Goal: Information Seeking & Learning: Learn about a topic

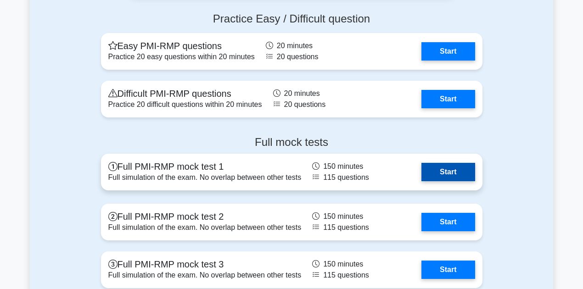
click at [455, 173] on link "Start" at bounding box center [448, 172] width 53 height 18
click at [422, 165] on link "Start" at bounding box center [448, 172] width 53 height 18
click at [422, 168] on link "Start" at bounding box center [448, 172] width 53 height 18
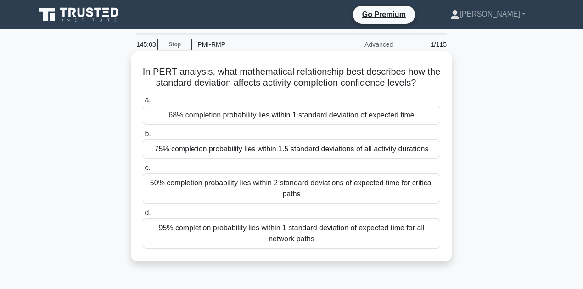
click at [400, 149] on div "75% completion probability lies within 1.5 standard deviations of all activity …" at bounding box center [292, 149] width 298 height 19
click at [143, 137] on input "b. 75% completion probability lies within 1.5 standard deviations of all activi…" at bounding box center [143, 134] width 0 height 6
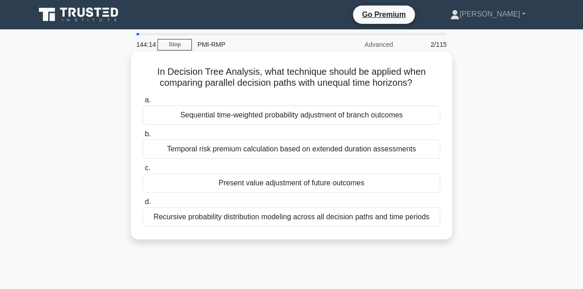
click at [293, 219] on div "Recursive probability distribution modeling across all decision paths and time …" at bounding box center [292, 217] width 298 height 19
click at [143, 205] on input "d. Recursive probability distribution modeling across all decision paths and ti…" at bounding box center [143, 202] width 0 height 6
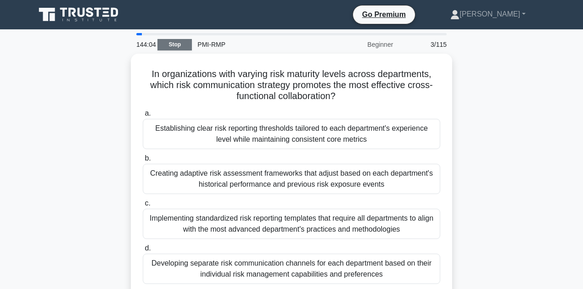
click at [176, 49] on link "Stop" at bounding box center [175, 44] width 34 height 11
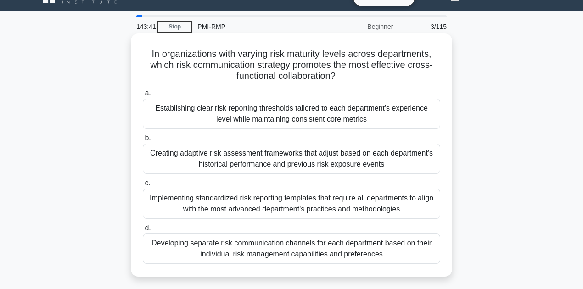
scroll to position [30, 0]
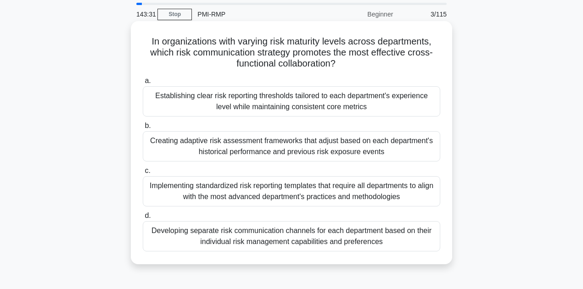
click at [211, 196] on div "Implementing standardized risk reporting templates that require all departments…" at bounding box center [292, 191] width 298 height 30
click at [143, 174] on input "c. Implementing standardized risk reporting templates that require all departme…" at bounding box center [143, 171] width 0 height 6
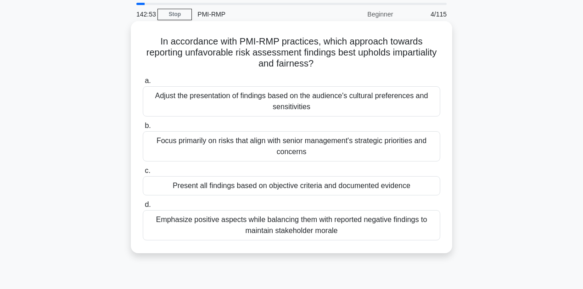
click at [237, 146] on div "Focus primarily on risks that align with senior management's strategic prioriti…" at bounding box center [292, 146] width 298 height 30
click at [143, 129] on input "b. Focus primarily on risks that align with senior management's strategic prior…" at bounding box center [143, 126] width 0 height 6
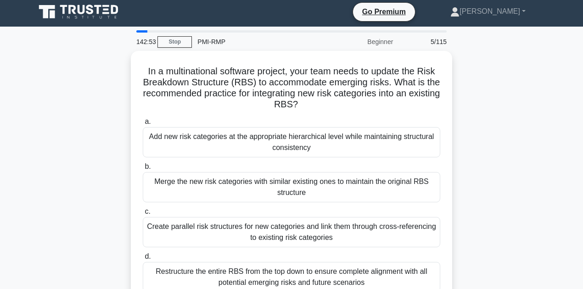
scroll to position [0, 0]
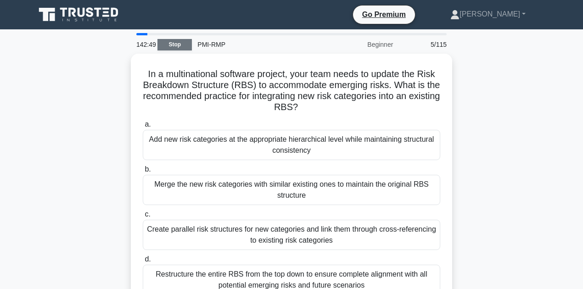
click at [172, 44] on link "Stop" at bounding box center [175, 44] width 34 height 11
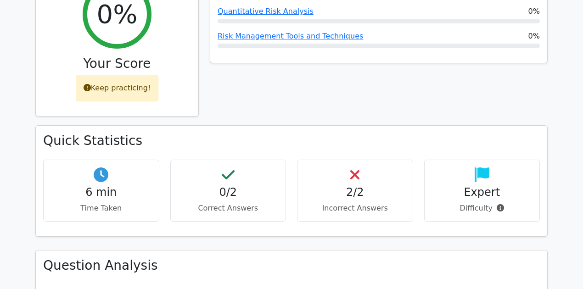
scroll to position [428, 0]
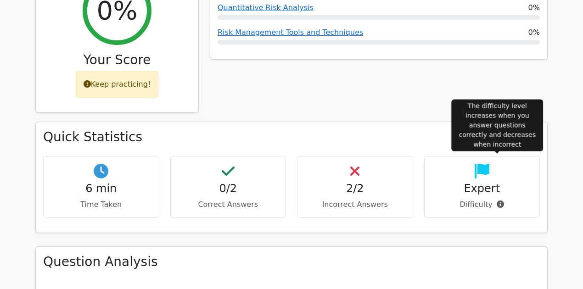
click at [500, 201] on icon at bounding box center [500, 204] width 7 height 7
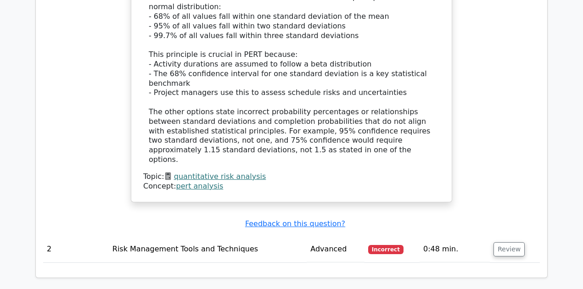
scroll to position [1071, 0]
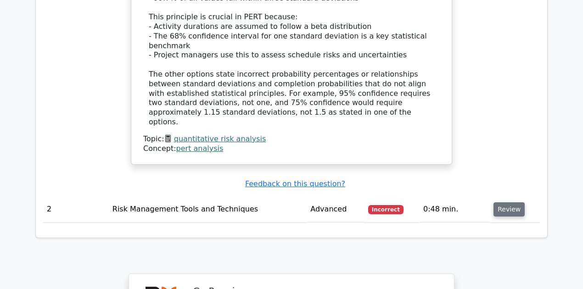
click at [505, 203] on button "Review" at bounding box center [509, 210] width 31 height 14
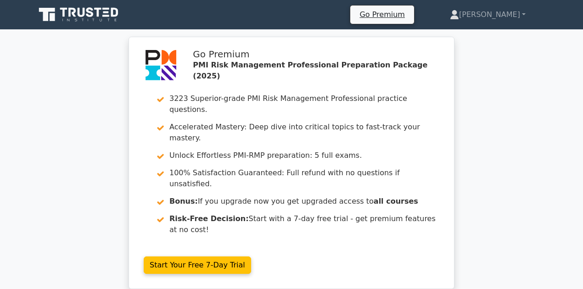
scroll to position [0, 0]
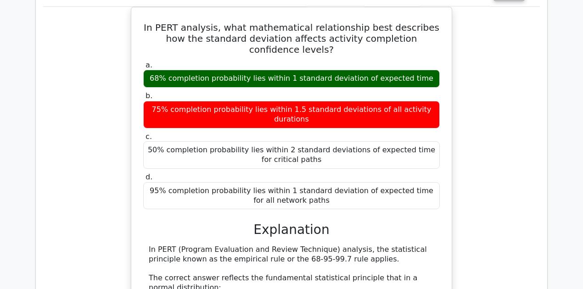
scroll to position [796, 0]
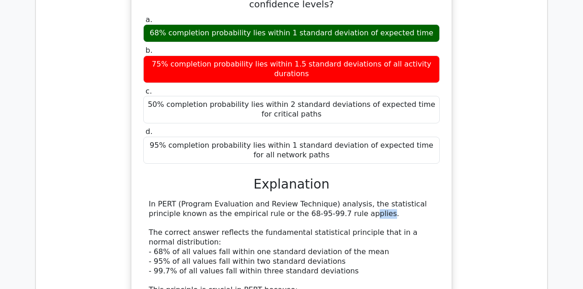
drag, startPoint x: 265, startPoint y: 147, endPoint x: 144, endPoint y: 174, distance: 124.5
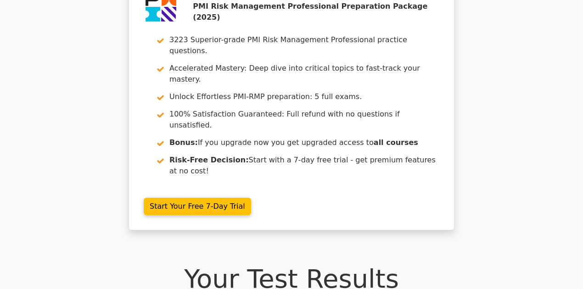
scroll to position [0, 0]
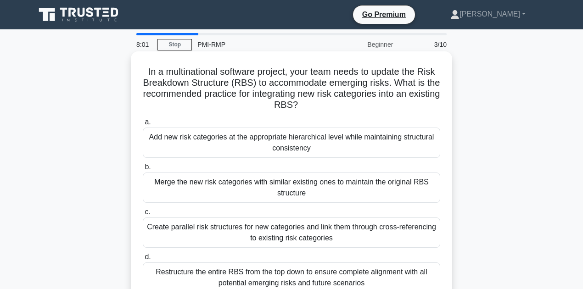
scroll to position [30, 0]
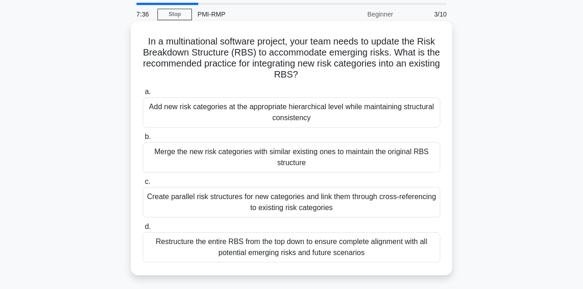
click at [388, 248] on div "Restructure the entire RBS from the top down to ensure complete alignment with …" at bounding box center [292, 247] width 298 height 30
click at [143, 230] on input "d. Restructure the entire RBS from the top down to ensure complete alignment wi…" at bounding box center [143, 227] width 0 height 6
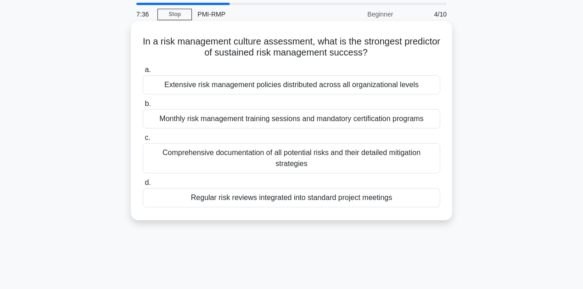
scroll to position [0, 0]
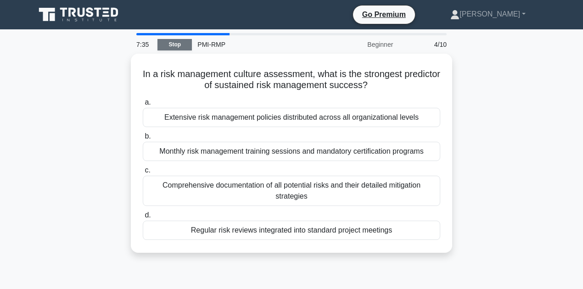
click at [182, 44] on link "Stop" at bounding box center [175, 44] width 34 height 11
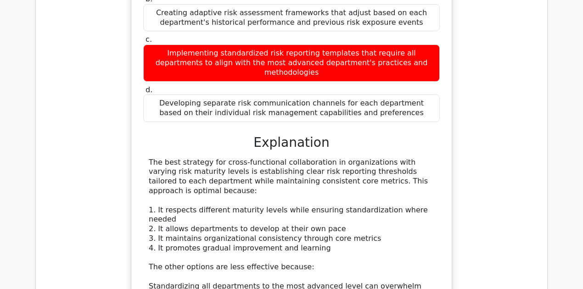
scroll to position [1071, 0]
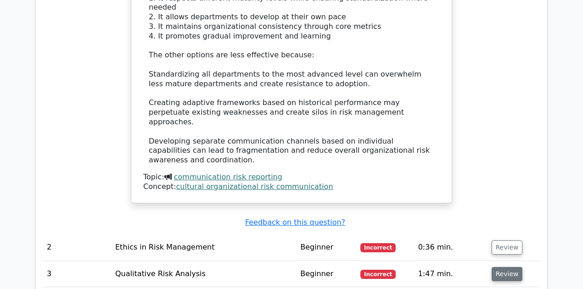
click at [504, 267] on button "Review" at bounding box center [507, 274] width 31 height 14
click at [503, 241] on button "Review" at bounding box center [507, 248] width 31 height 14
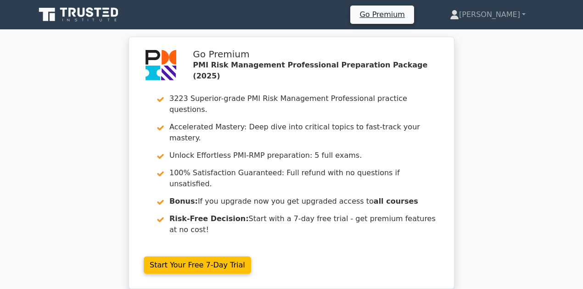
scroll to position [0, 0]
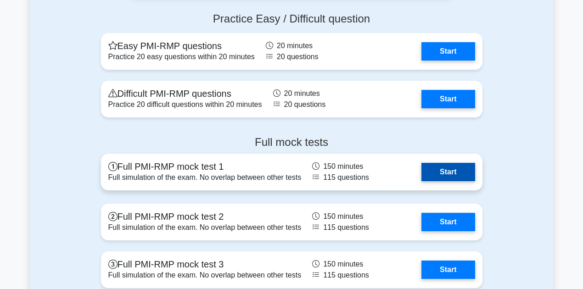
click at [422, 181] on link "Start" at bounding box center [448, 172] width 53 height 18
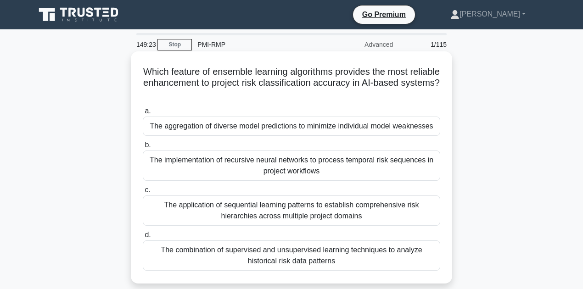
click at [296, 130] on div "The aggregation of diverse model predictions to minimize individual model weakn…" at bounding box center [292, 126] width 298 height 19
click at [143, 114] on input "a. The aggregation of diverse model predictions to minimize individual model we…" at bounding box center [143, 111] width 0 height 6
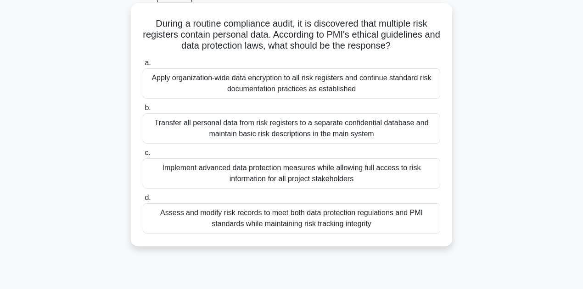
scroll to position [61, 0]
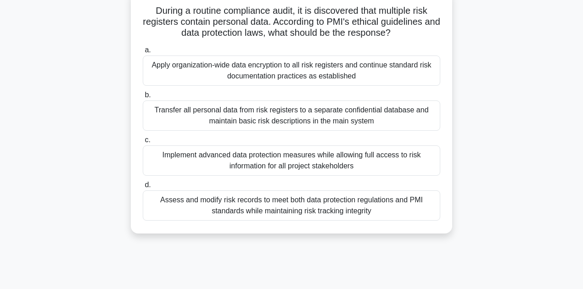
click at [270, 165] on div "Implement advanced data protection measures while allowing full access to risk …" at bounding box center [292, 161] width 298 height 30
click at [143, 143] on input "c. Implement advanced data protection measures while allowing full access to ri…" at bounding box center [143, 140] width 0 height 6
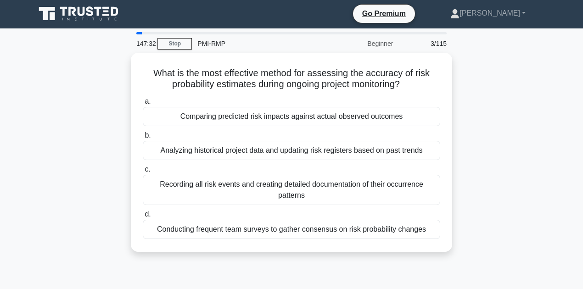
scroll to position [0, 0]
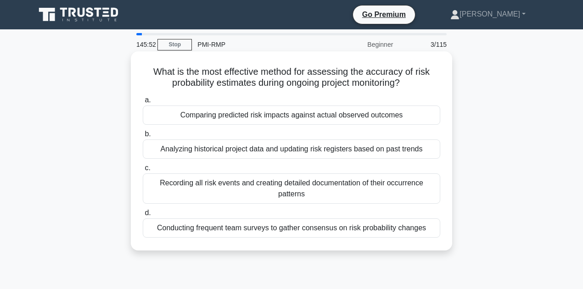
click at [264, 118] on div "Comparing predicted risk impacts against actual observed outcomes" at bounding box center [292, 115] width 298 height 19
click at [143, 103] on input "a. Comparing predicted risk impacts against actual observed outcomes" at bounding box center [143, 100] width 0 height 6
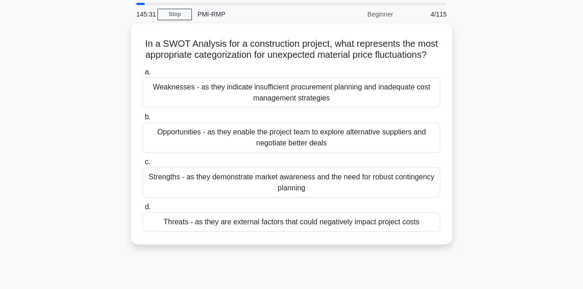
scroll to position [30, 0]
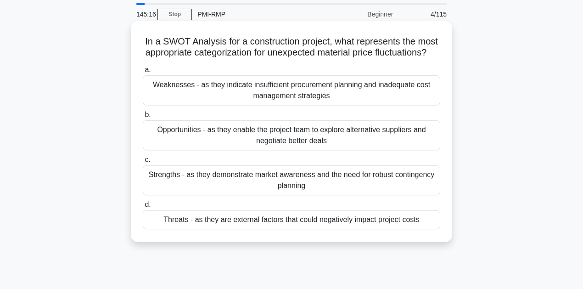
click at [415, 55] on h5 "In a SWOT Analysis for a construction project, what represents the most appropr…" at bounding box center [291, 47] width 299 height 23
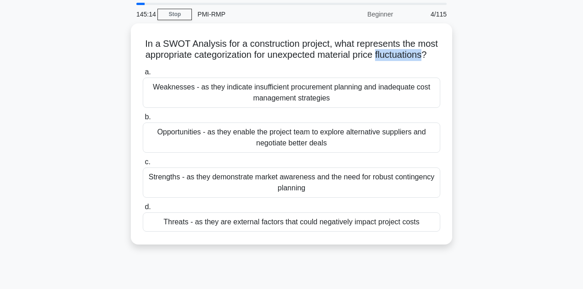
copy h5 "fluctuations"
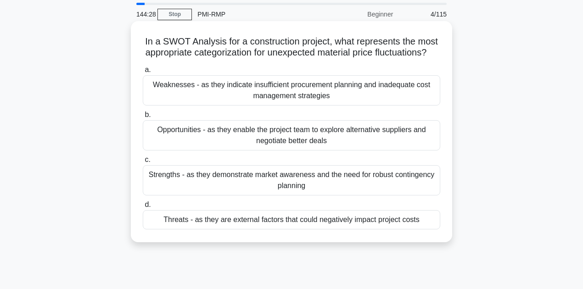
click at [191, 151] on div "Opportunities - as they enable the project team to explore alternative supplier…" at bounding box center [292, 135] width 298 height 30
click at [143, 118] on input "b. Opportunities - as they enable the project team to explore alternative suppl…" at bounding box center [143, 115] width 0 height 6
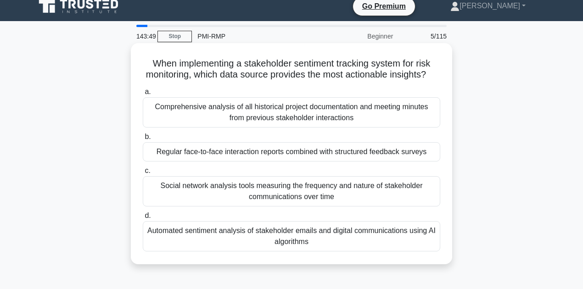
scroll to position [0, 0]
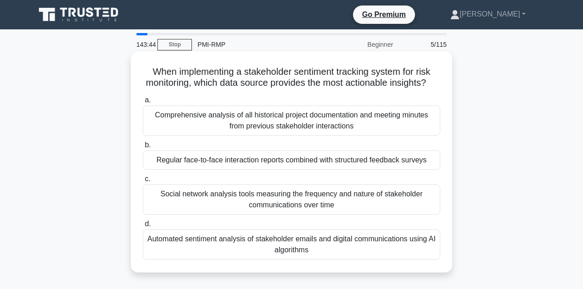
click at [320, 73] on h5 "When implementing a stakeholder sentiment tracking system for risk monitoring, …" at bounding box center [291, 77] width 299 height 23
copy h5 "sentiment"
click at [364, 76] on h5 "When implementing a stakeholder sentiment tracking system for risk monitoring, …" at bounding box center [291, 77] width 299 height 23
click at [203, 170] on div "Regular face-to-face interaction reports combined with structured feedback surv…" at bounding box center [292, 160] width 298 height 19
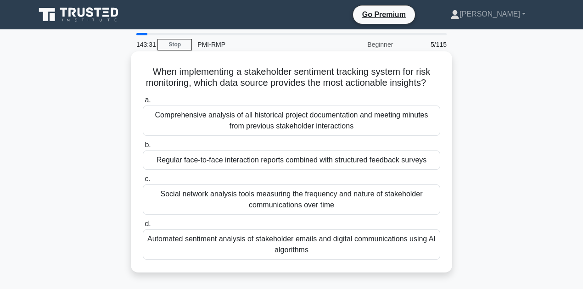
click at [143, 148] on input "b. Regular face-to-face interaction reports combined with structured feedback s…" at bounding box center [143, 145] width 0 height 6
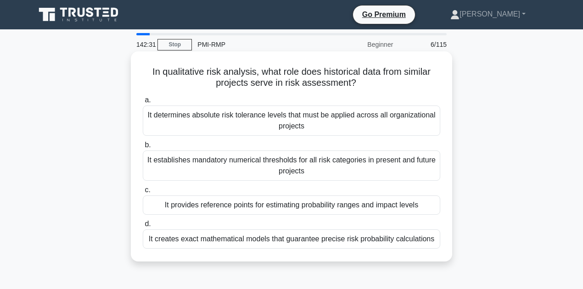
click at [338, 123] on div "It determines absolute risk tolerance levels that must be applied across all or…" at bounding box center [292, 121] width 298 height 30
click at [143, 103] on input "a. It determines absolute risk tolerance levels that must be applied across all…" at bounding box center [143, 100] width 0 height 6
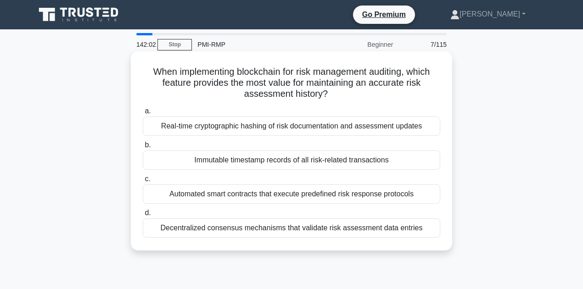
click at [228, 232] on div "Decentralized consensus mechanisms that validate risk assessment data entries" at bounding box center [292, 228] width 298 height 19
click at [143, 216] on input "d. Decentralized consensus mechanisms that validate risk assessment data entries" at bounding box center [143, 213] width 0 height 6
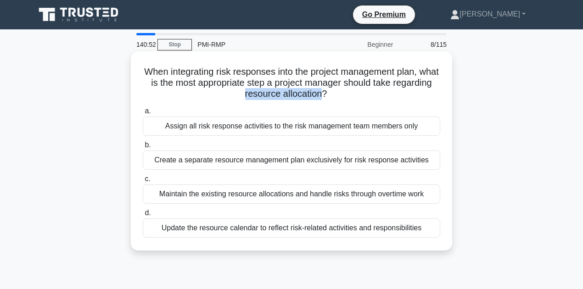
drag, startPoint x: 343, startPoint y: 96, endPoint x: 264, endPoint y: 98, distance: 79.5
click at [264, 98] on h5 "When integrating risk responses into the project management plan, what is the m…" at bounding box center [291, 83] width 299 height 34
copy h5 "resource allocation"
click at [324, 194] on div "Maintain the existing resource allocations and handle risks through overtime wo…" at bounding box center [292, 194] width 298 height 19
click at [143, 182] on input "c. Maintain the existing resource allocations and handle risks through overtime…" at bounding box center [143, 179] width 0 height 6
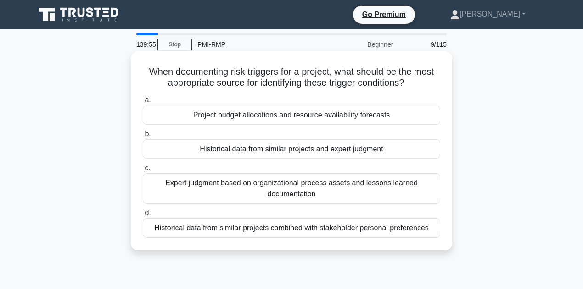
click at [364, 152] on div "Historical data from similar projects and expert judgment" at bounding box center [292, 149] width 298 height 19
click at [143, 137] on input "b. Historical data from similar projects and expert judgment" at bounding box center [143, 134] width 0 height 6
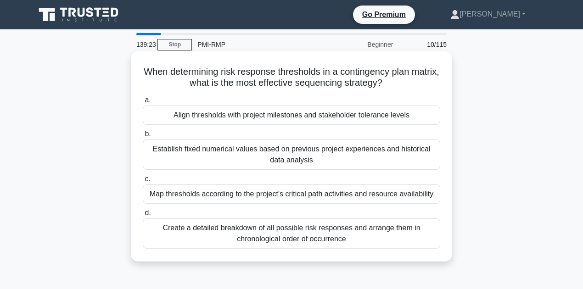
click at [347, 233] on div "Create a detailed breakdown of all possible risk responses and arrange them in …" at bounding box center [292, 234] width 298 height 30
click at [143, 216] on input "d. Create a detailed breakdown of all possible risk responses and arrange them …" at bounding box center [143, 213] width 0 height 6
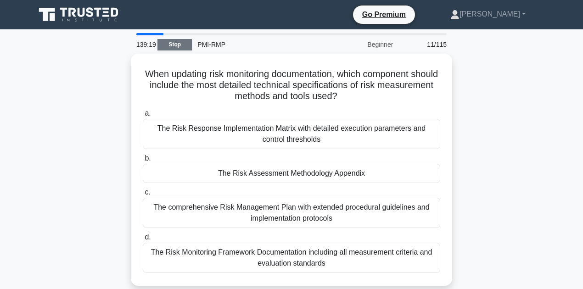
click at [178, 48] on link "Stop" at bounding box center [175, 44] width 34 height 11
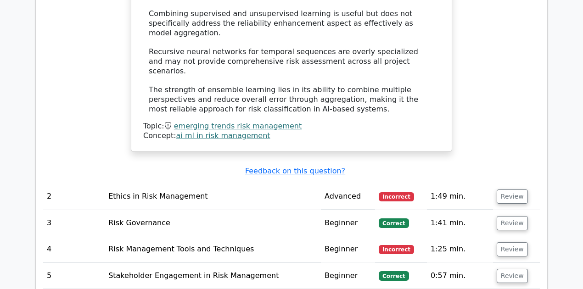
scroll to position [1255, 0]
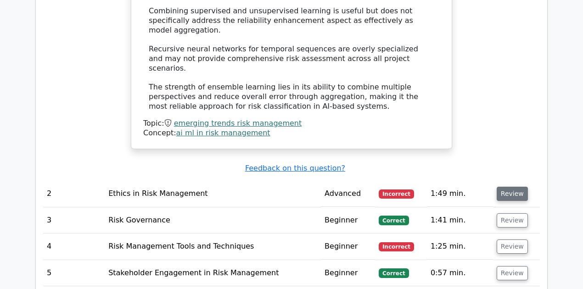
click at [508, 187] on button "Review" at bounding box center [512, 194] width 31 height 14
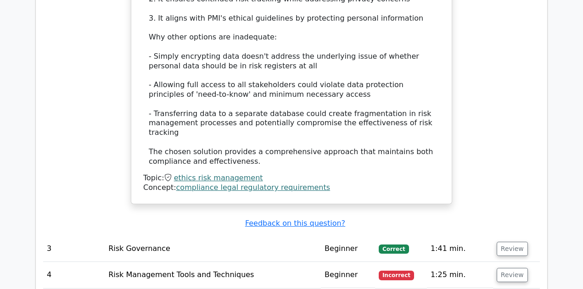
scroll to position [1806, 0]
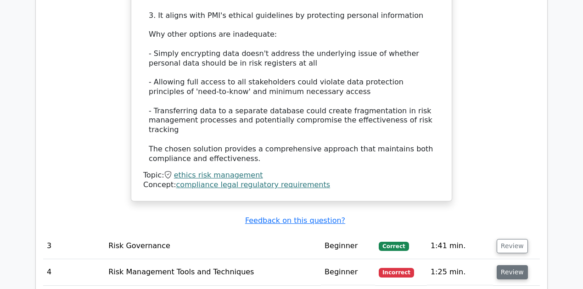
click at [510, 265] on button "Review" at bounding box center [512, 272] width 31 height 14
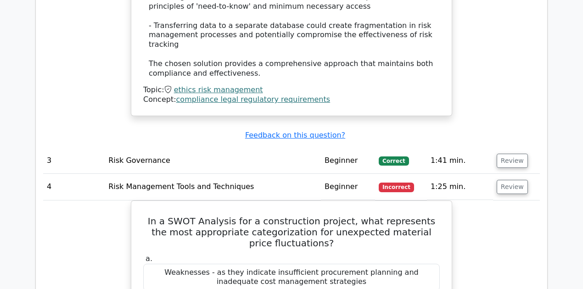
scroll to position [1898, 0]
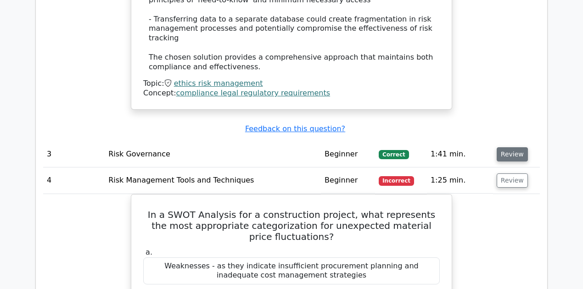
click at [517, 147] on button "Review" at bounding box center [512, 154] width 31 height 14
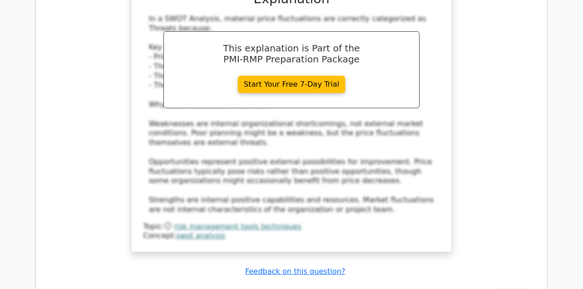
scroll to position [2816, 0]
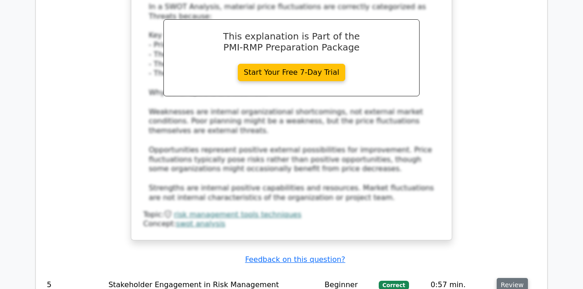
click at [507, 278] on button "Review" at bounding box center [512, 285] width 31 height 14
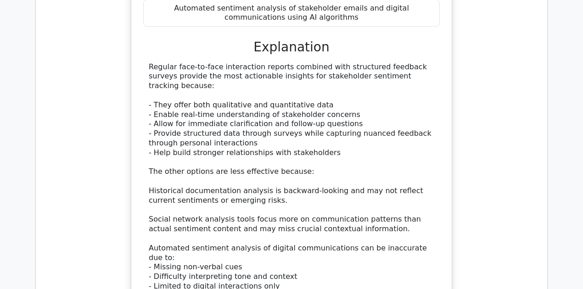
scroll to position [3306, 0]
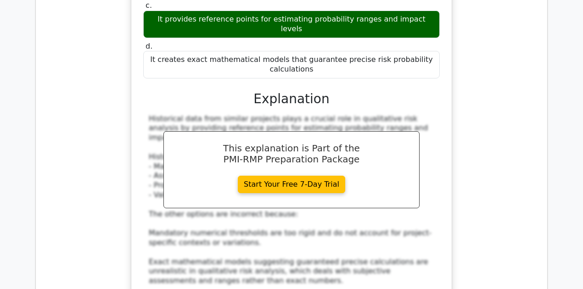
scroll to position [3857, 0]
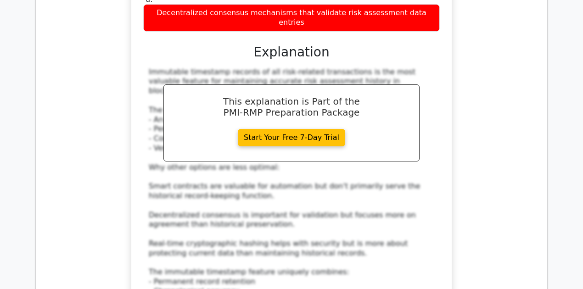
scroll to position [4408, 0]
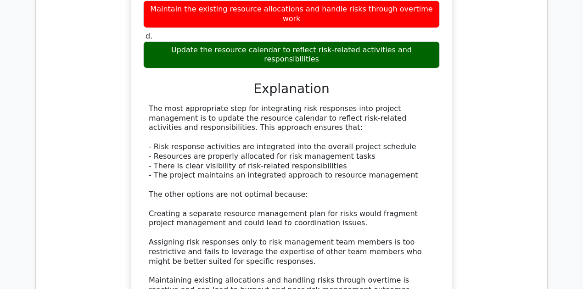
scroll to position [5020, 0]
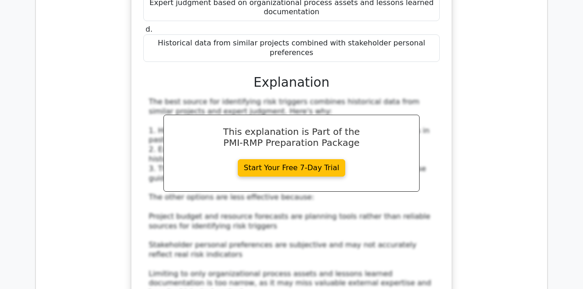
scroll to position [5510, 0]
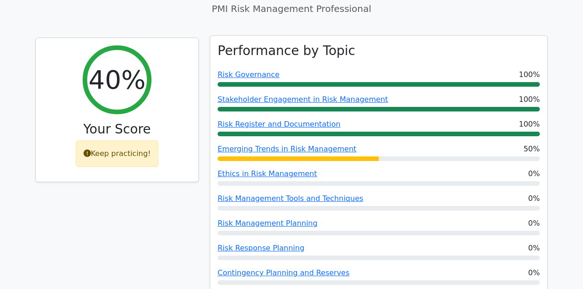
scroll to position [367, 0]
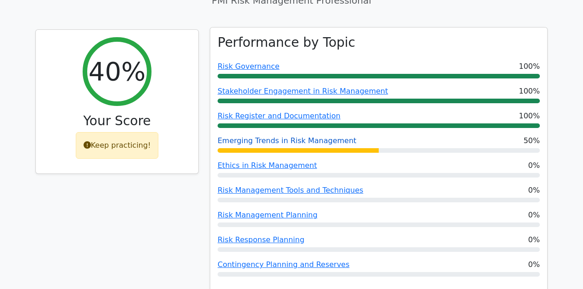
click at [313, 136] on link "Emerging Trends in Risk Management" at bounding box center [287, 140] width 139 height 9
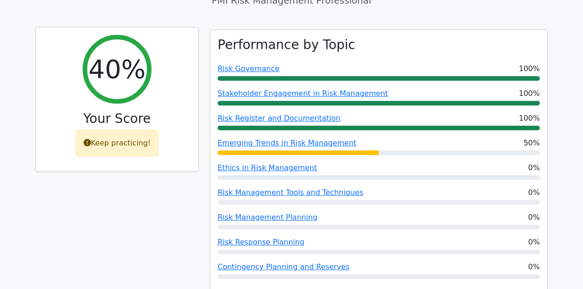
click at [125, 130] on div "Keep practicing!" at bounding box center [117, 143] width 83 height 27
click at [89, 139] on icon at bounding box center [87, 142] width 7 height 7
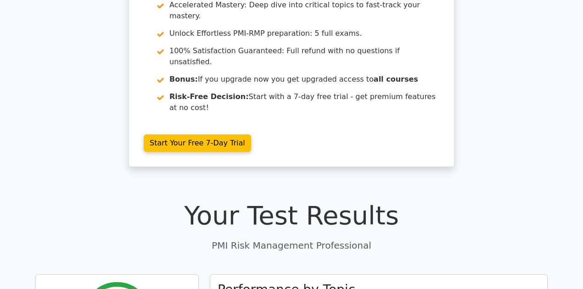
scroll to position [0, 0]
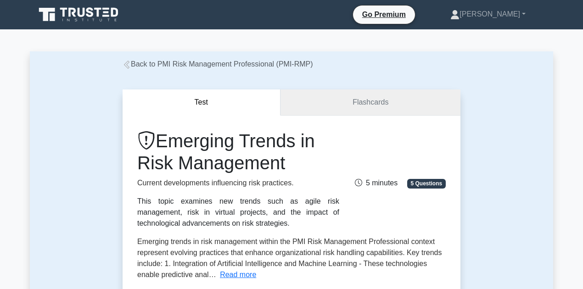
click at [369, 101] on link "Flashcards" at bounding box center [371, 103] width 180 height 26
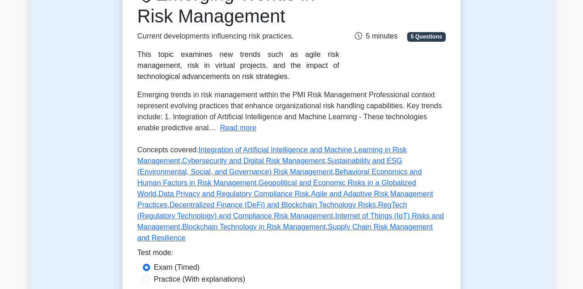
scroll to position [184, 0]
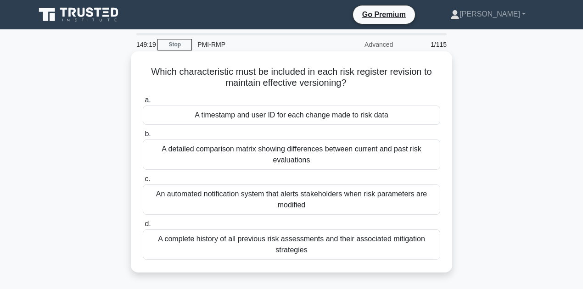
click at [204, 248] on div "A complete history of all previous risk assessments and their associated mitiga…" at bounding box center [292, 245] width 298 height 30
click at [143, 227] on input "d. A complete history of all previous risk assessments and their associated mit…" at bounding box center [143, 224] width 0 height 6
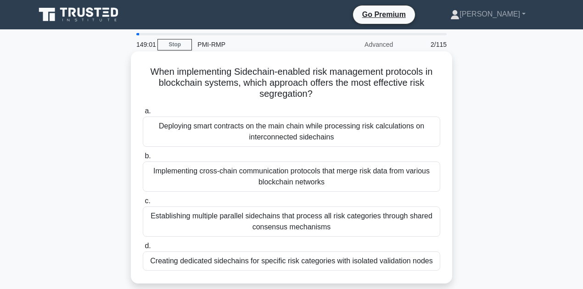
click at [284, 96] on h5 "When implementing Sidechain-enabled risk management protocols in blockchain sys…" at bounding box center [291, 83] width 299 height 34
copy h5 "segregation"
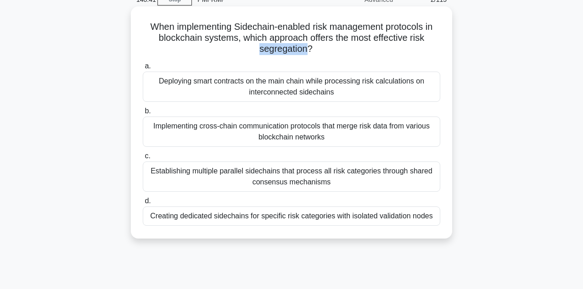
scroll to position [61, 0]
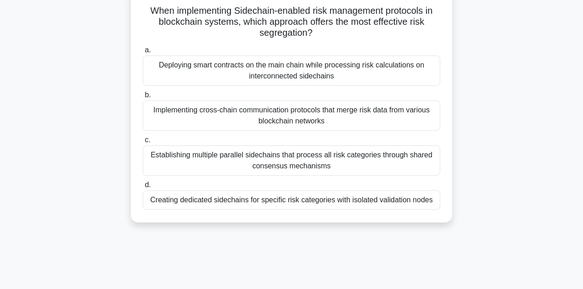
click at [205, 163] on div "Establishing multiple parallel sidechains that process all risk categories thro…" at bounding box center [292, 161] width 298 height 30
click at [143, 143] on input "c. Establishing multiple parallel sidechains that process all risk categories t…" at bounding box center [143, 140] width 0 height 6
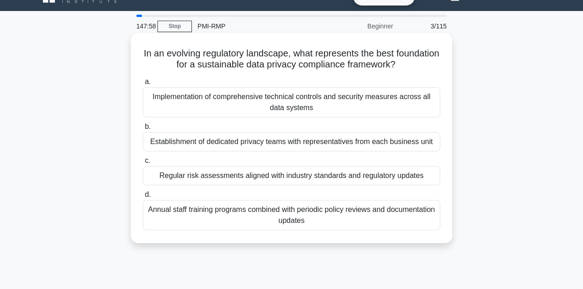
scroll to position [30, 0]
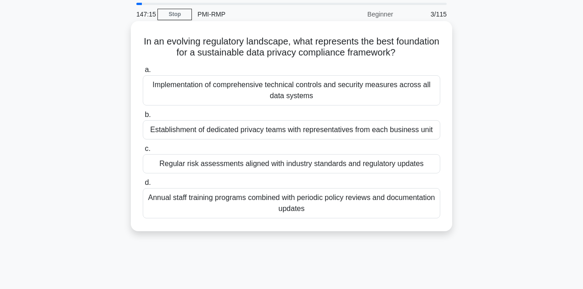
click at [395, 168] on div "Regular risk assessments aligned with industry standards and regulatory updates" at bounding box center [292, 163] width 298 height 19
click at [143, 152] on input "c. Regular risk assessments aligned with industry standards and regulatory upda…" at bounding box center [143, 149] width 0 height 6
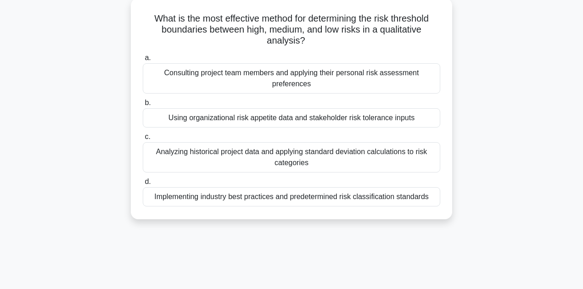
scroll to position [61, 0]
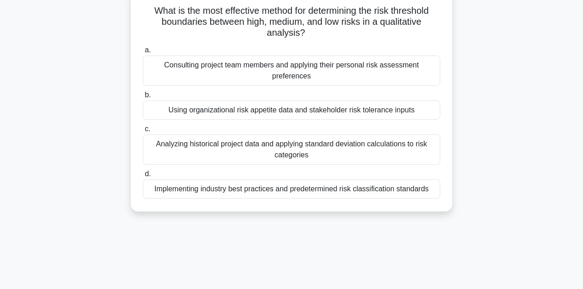
click at [258, 113] on div "Using organizational risk appetite data and stakeholder risk tolerance inputs" at bounding box center [292, 110] width 298 height 19
click at [143, 98] on input "b. Using organizational risk appetite data and stakeholder risk tolerance inputs" at bounding box center [143, 95] width 0 height 6
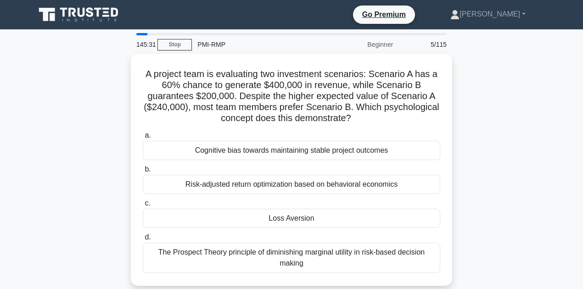
scroll to position [0, 0]
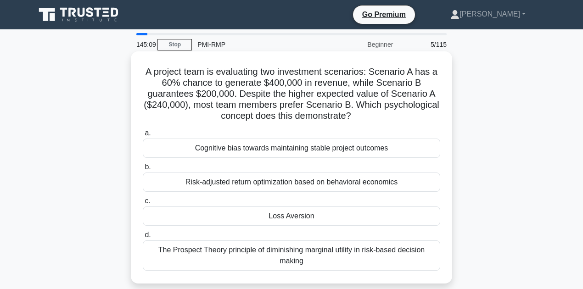
click at [214, 152] on div "Cognitive bias towards maintaining stable project outcomes" at bounding box center [292, 148] width 298 height 19
click at [143, 136] on input "a. Cognitive bias towards maintaining stable project outcomes" at bounding box center [143, 133] width 0 height 6
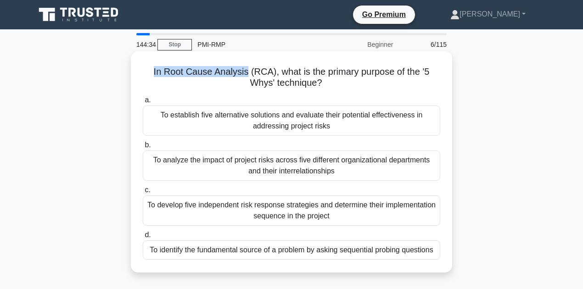
drag, startPoint x: 152, startPoint y: 71, endPoint x: 244, endPoint y: 73, distance: 92.3
click at [245, 73] on h5 "In Root Cause Analysis (RCA), what is the primary purpose of the '5 Whys' techn…" at bounding box center [291, 77] width 299 height 23
copy h5 "In Root Cause Analysis"
click at [181, 254] on div "To identify the fundamental source of a problem by asking sequential probing qu…" at bounding box center [292, 250] width 298 height 19
click at [143, 238] on input "d. To identify the fundamental source of a problem by asking sequential probing…" at bounding box center [143, 235] width 0 height 6
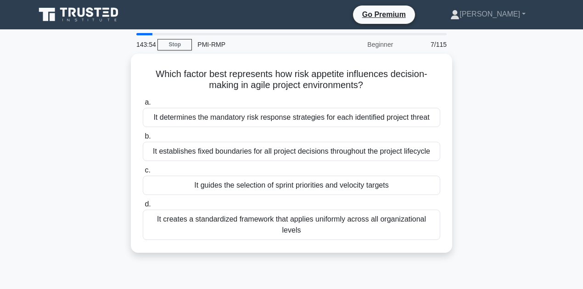
scroll to position [30, 0]
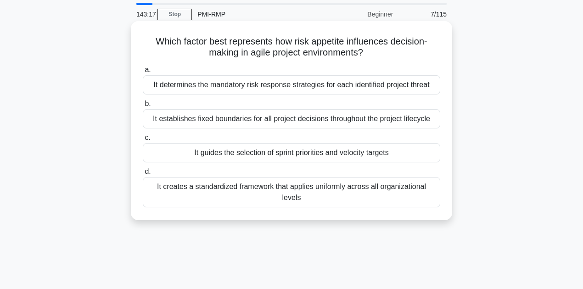
click at [241, 88] on div "It determines the mandatory risk response strategies for each identified projec…" at bounding box center [292, 84] width 298 height 19
click at [143, 73] on input "a. It determines the mandatory risk response strategies for each identified pro…" at bounding box center [143, 70] width 0 height 6
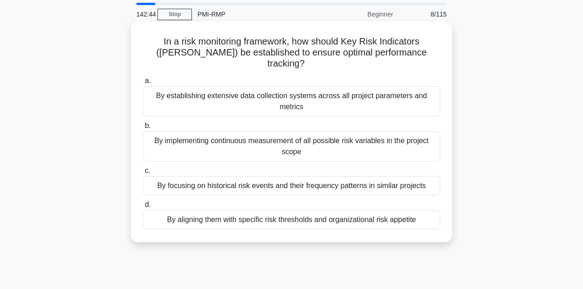
scroll to position [61, 0]
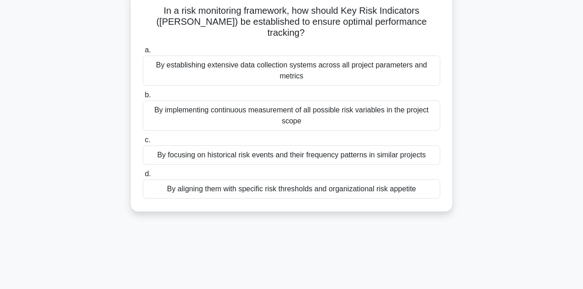
click at [174, 112] on div "By implementing continuous measurement of all possible risk variables in the pr…" at bounding box center [292, 116] width 298 height 30
click at [143, 98] on input "b. By implementing continuous measurement of all possible risk variables in the…" at bounding box center [143, 95] width 0 height 6
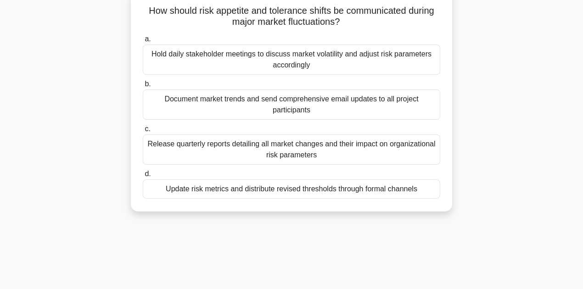
click at [198, 190] on div "Update risk metrics and distribute revised thresholds through formal channels" at bounding box center [292, 189] width 298 height 19
click at [143, 177] on input "d. Update risk metrics and distribute revised thresholds through formal channels" at bounding box center [143, 174] width 0 height 6
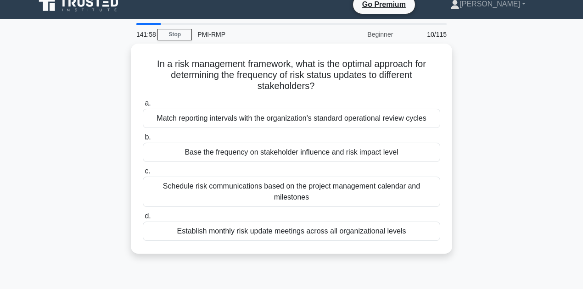
scroll to position [0, 0]
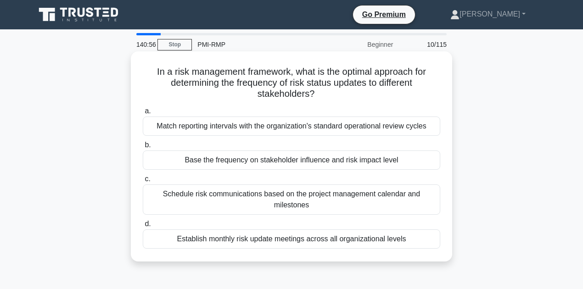
click at [251, 167] on div "Base the frequency on stakeholder influence and risk impact level" at bounding box center [292, 160] width 298 height 19
click at [143, 148] on input "b. Base the frequency on stakeholder influence and risk impact level" at bounding box center [143, 145] width 0 height 6
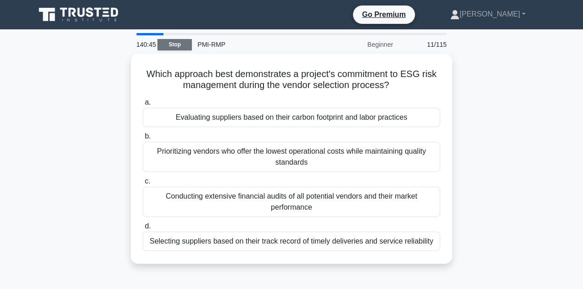
click at [166, 44] on link "Stop" at bounding box center [175, 44] width 34 height 11
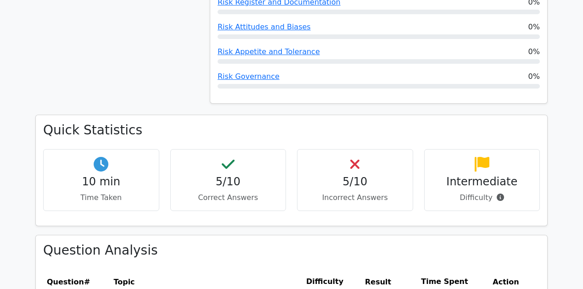
scroll to position [428, 0]
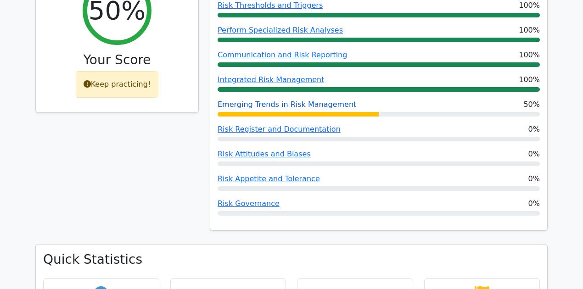
click at [306, 100] on link "Emerging Trends in Risk Management" at bounding box center [287, 104] width 139 height 9
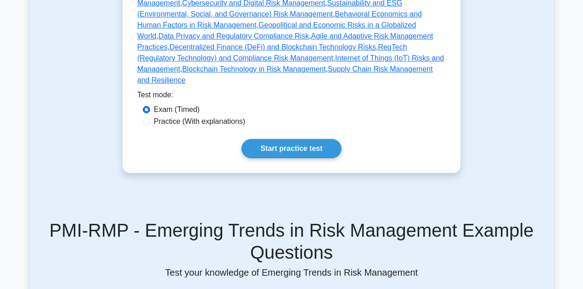
scroll to position [306, 0]
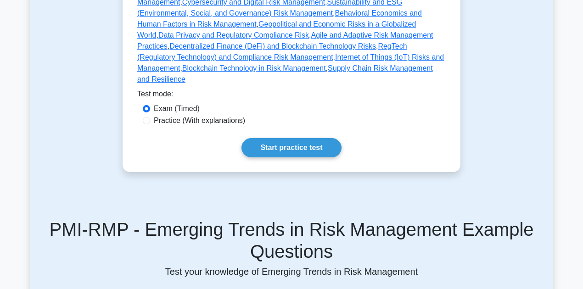
click at [163, 115] on label "Practice (With explanations)" at bounding box center [199, 120] width 91 height 11
click at [150, 117] on input "Practice (With explanations)" at bounding box center [146, 120] width 7 height 7
radio input "true"
click at [313, 143] on link "Start practice test" at bounding box center [292, 147] width 100 height 19
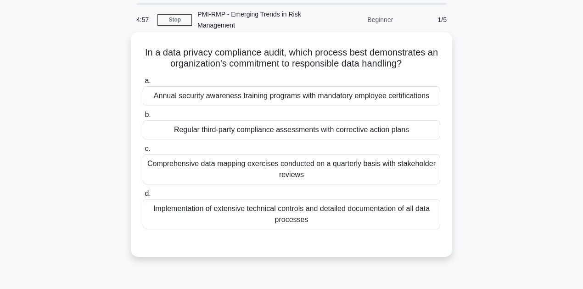
scroll to position [30, 0]
click at [365, 214] on div "Implementation of extensive technical controls and detailed documentation of al…" at bounding box center [292, 214] width 298 height 30
click at [143, 197] on input "d. Implementation of extensive technical controls and detailed documentation of…" at bounding box center [143, 194] width 0 height 6
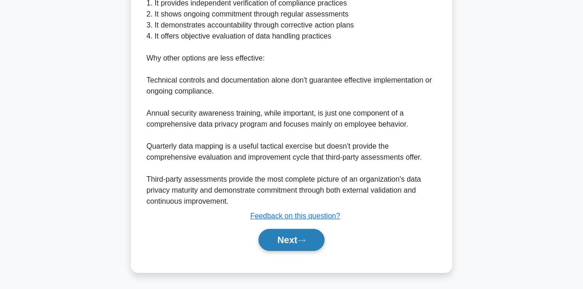
click at [294, 239] on button "Next" at bounding box center [292, 240] width 66 height 22
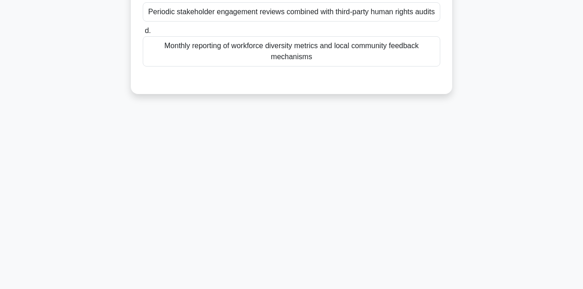
scroll to position [0, 0]
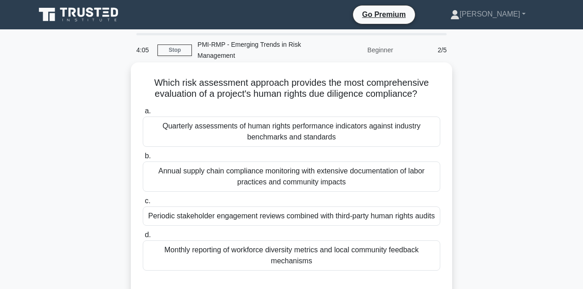
click at [201, 137] on div "Quarterly assessments of human rights performance indicators against industry b…" at bounding box center [292, 132] width 298 height 30
click at [143, 114] on input "a. Quarterly assessments of human rights performance indicators against industr…" at bounding box center [143, 111] width 0 height 6
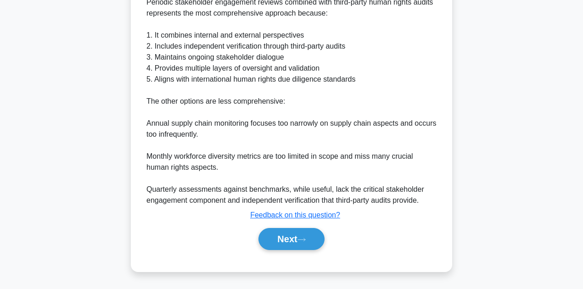
scroll to position [321, 0]
click at [284, 238] on button "Next" at bounding box center [292, 239] width 66 height 22
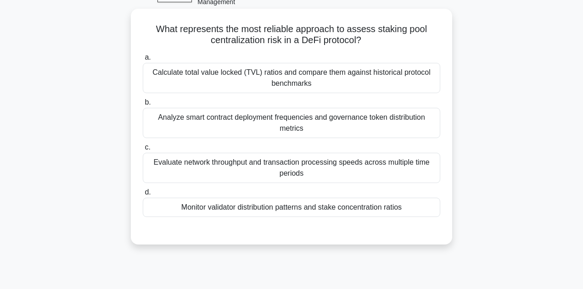
scroll to position [84, 0]
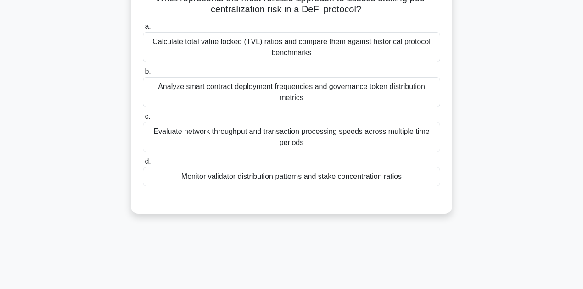
click at [292, 90] on div "Analyze smart contract deployment frequencies and governance token distribution…" at bounding box center [292, 92] width 298 height 30
click at [143, 75] on input "b. Analyze smart contract deployment frequencies and governance token distribut…" at bounding box center [143, 72] width 0 height 6
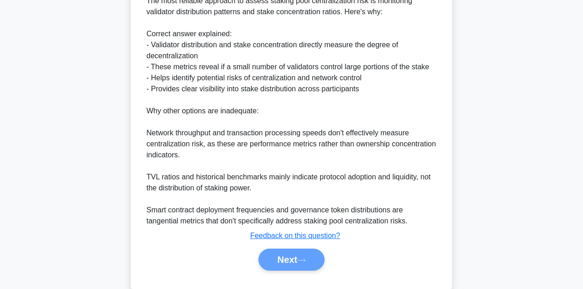
scroll to position [332, 0]
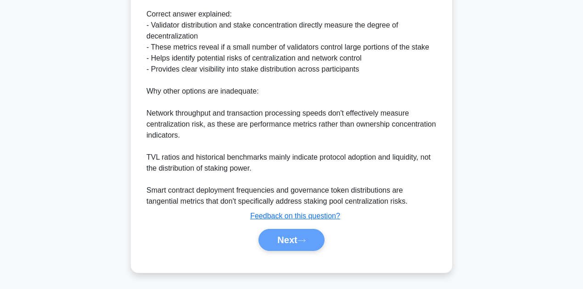
click at [289, 230] on div "Next" at bounding box center [291, 240] width 301 height 22
click at [290, 242] on div "Next" at bounding box center [291, 240] width 301 height 22
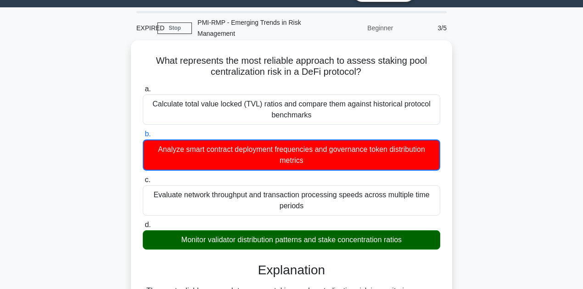
scroll to position [0, 0]
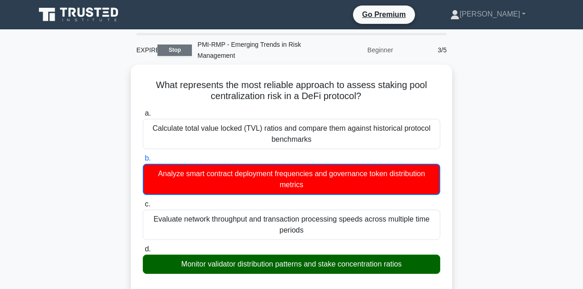
click at [170, 52] on link "Stop" at bounding box center [175, 50] width 34 height 11
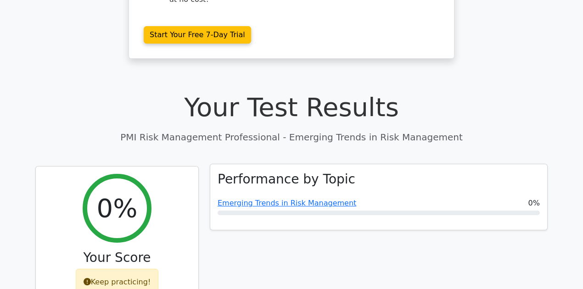
scroll to position [214, 0]
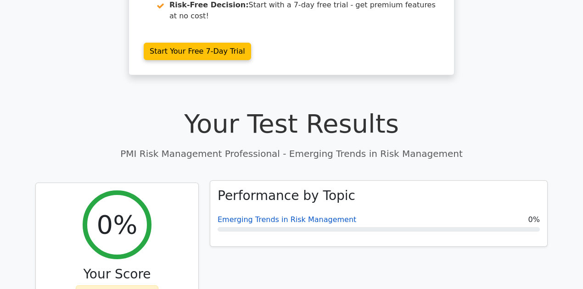
click at [281, 215] on link "Emerging Trends in Risk Management" at bounding box center [287, 219] width 139 height 9
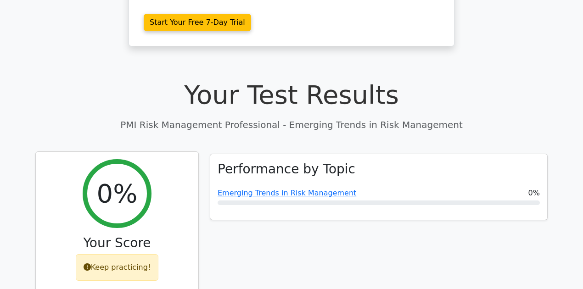
scroll to position [61, 0]
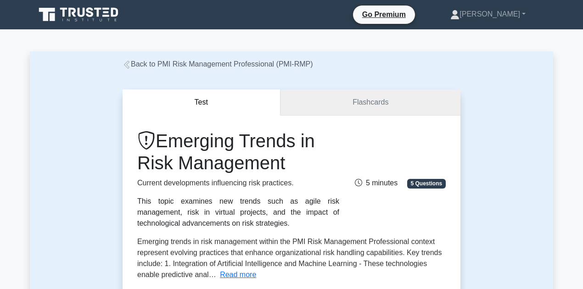
click at [344, 96] on link "Flashcards" at bounding box center [371, 103] width 180 height 26
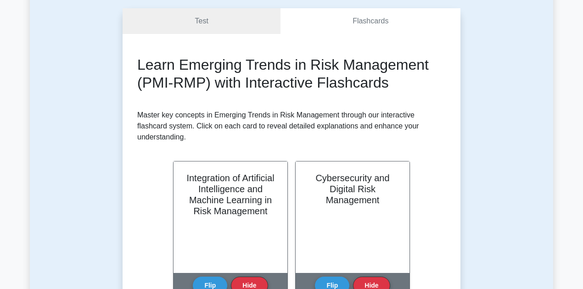
scroll to position [122, 0]
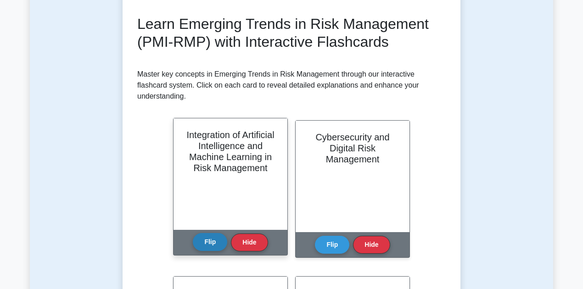
click at [213, 233] on button "Flip" at bounding box center [210, 242] width 34 height 18
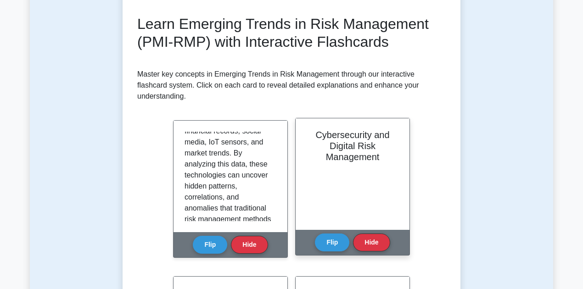
scroll to position [176, 0]
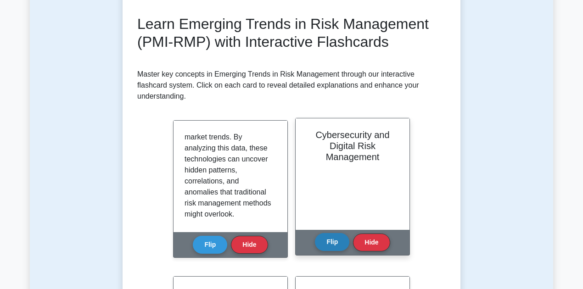
click at [340, 233] on button "Flip" at bounding box center [332, 242] width 34 height 18
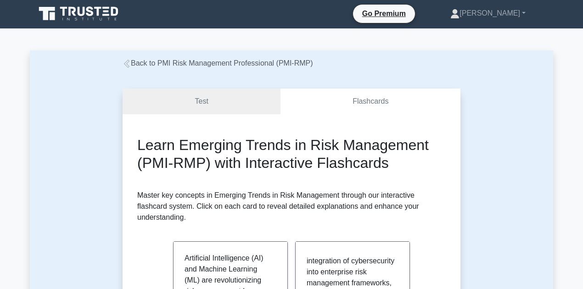
scroll to position [0, 0]
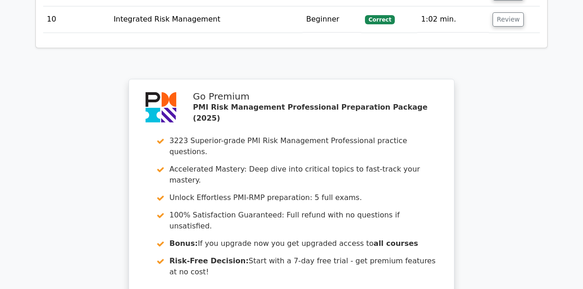
scroll to position [1748, 0]
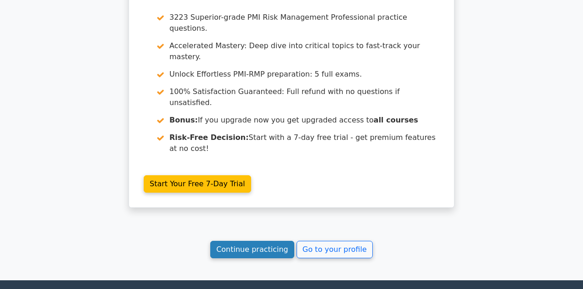
click at [240, 241] on link "Continue practicing" at bounding box center [252, 249] width 84 height 17
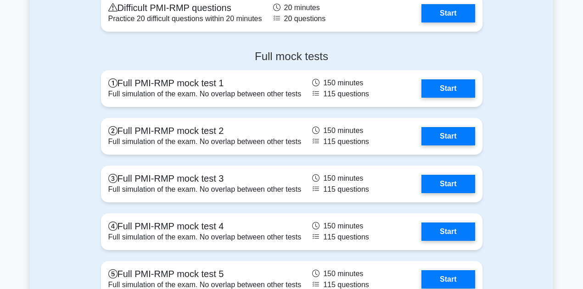
scroll to position [2571, 0]
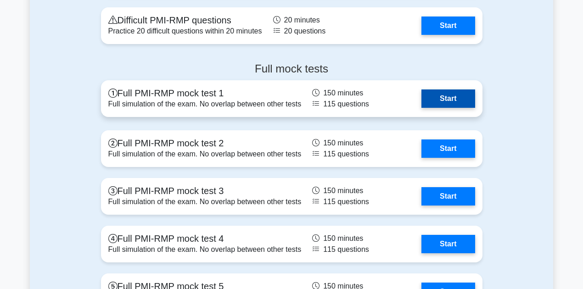
click at [442, 96] on link "Start" at bounding box center [448, 99] width 53 height 18
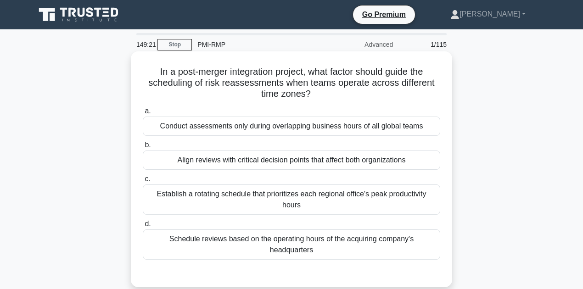
click at [340, 197] on div "Establish a rotating schedule that prioritizes each regional office's peak prod…" at bounding box center [292, 200] width 298 height 30
click at [143, 182] on input "c. Establish a rotating schedule that prioritizes each regional office's peak p…" at bounding box center [143, 179] width 0 height 6
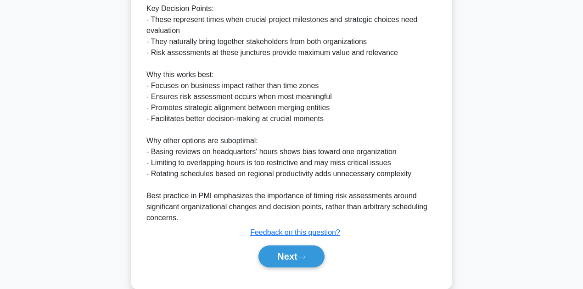
scroll to position [332, 0]
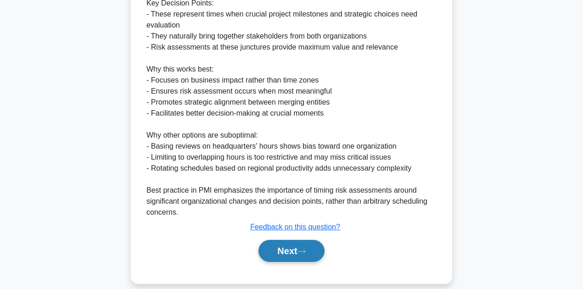
click at [293, 245] on button "Next" at bounding box center [292, 251] width 66 height 22
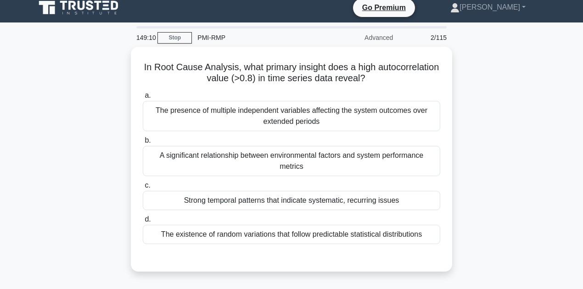
scroll to position [0, 0]
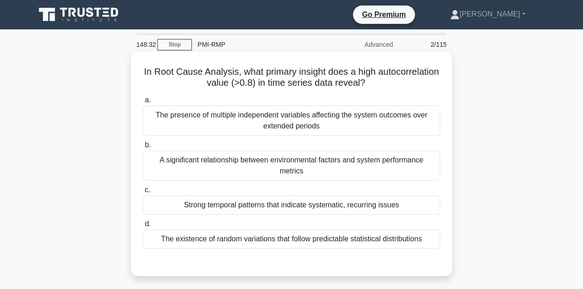
click at [219, 203] on div "Strong temporal patterns that indicate systematic, recurring issues" at bounding box center [292, 205] width 298 height 19
click at [143, 193] on input "c. Strong temporal patterns that indicate systematic, recurring issues" at bounding box center [143, 190] width 0 height 6
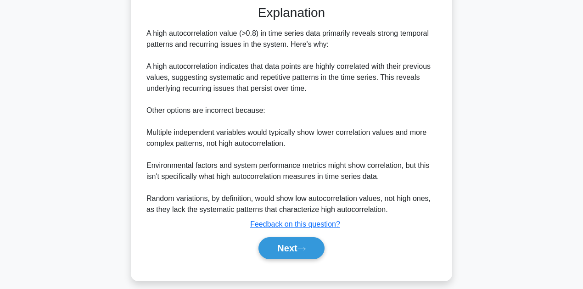
scroll to position [264, 0]
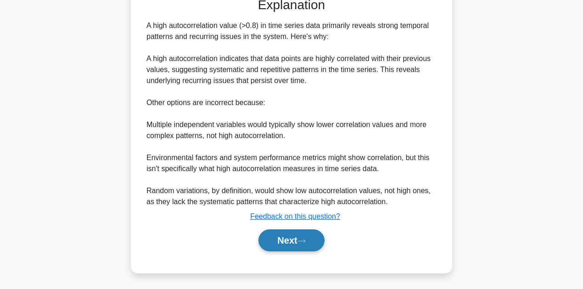
click at [295, 241] on button "Next" at bounding box center [292, 241] width 66 height 22
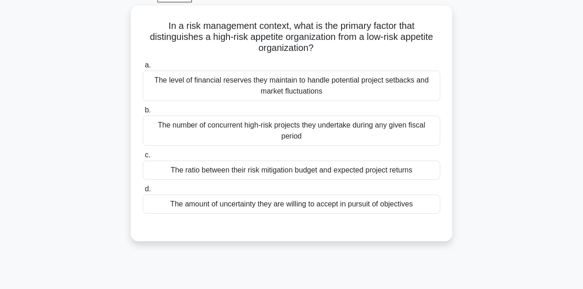
scroll to position [61, 0]
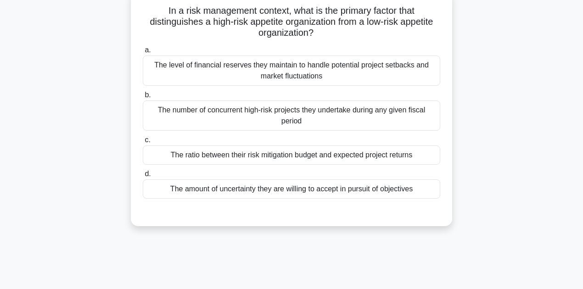
click at [382, 191] on div "The amount of uncertainty they are willing to accept in pursuit of objectives" at bounding box center [292, 189] width 298 height 19
click at [143, 177] on input "d. The amount of uncertainty they are willing to accept in pursuit of objectives" at bounding box center [143, 174] width 0 height 6
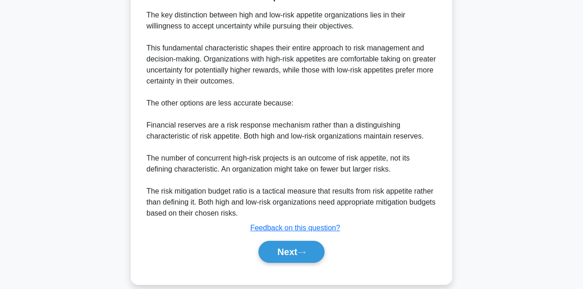
scroll to position [298, 0]
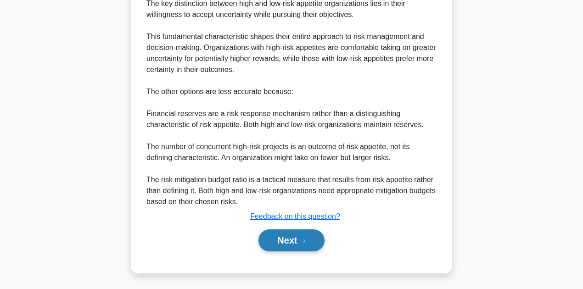
click at [286, 241] on button "Next" at bounding box center [292, 241] width 66 height 22
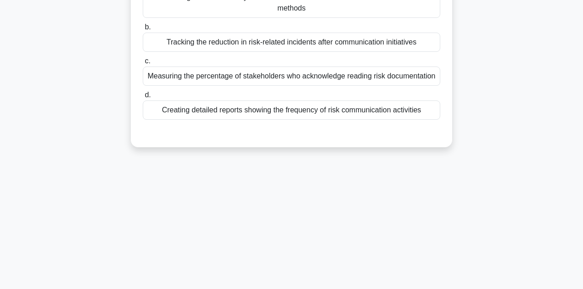
scroll to position [0, 0]
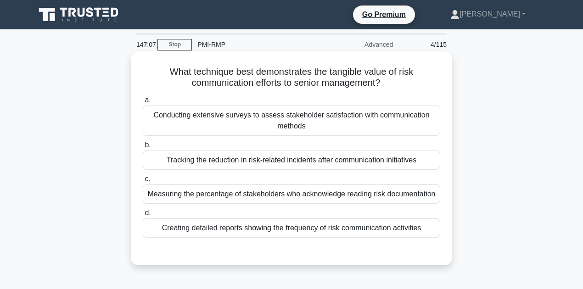
click at [314, 231] on div "Creating detailed reports showing the frequency of risk communication activities" at bounding box center [292, 228] width 298 height 19
click at [143, 216] on input "d. Creating detailed reports showing the frequency of risk communication activi…" at bounding box center [143, 213] width 0 height 6
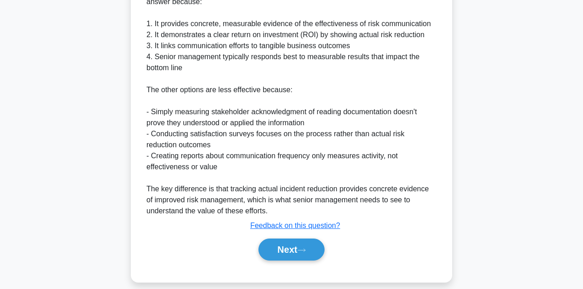
scroll to position [299, 0]
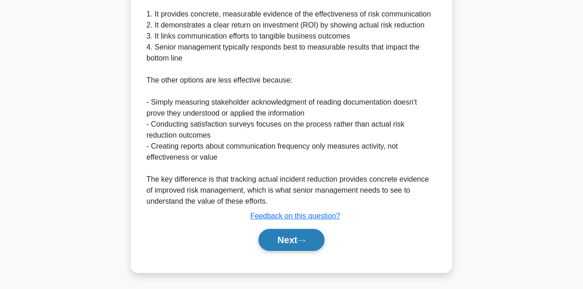
click at [281, 236] on button "Next" at bounding box center [292, 240] width 66 height 22
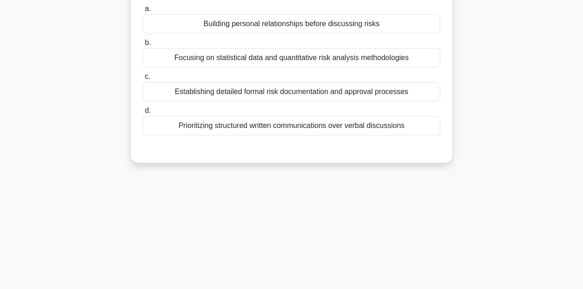
scroll to position [0, 0]
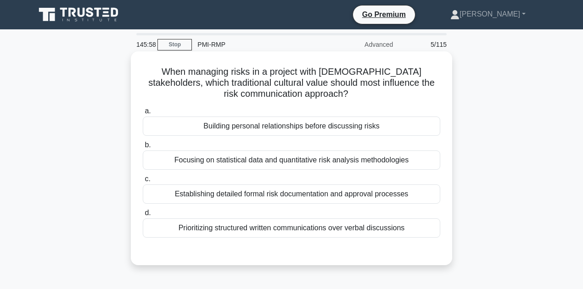
click at [235, 129] on div "Building personal relationships before discussing risks" at bounding box center [292, 126] width 298 height 19
click at [143, 114] on input "a. Building personal relationships before discussing risks" at bounding box center [143, 111] width 0 height 6
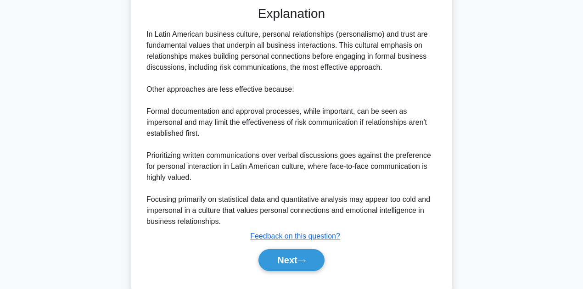
scroll to position [264, 0]
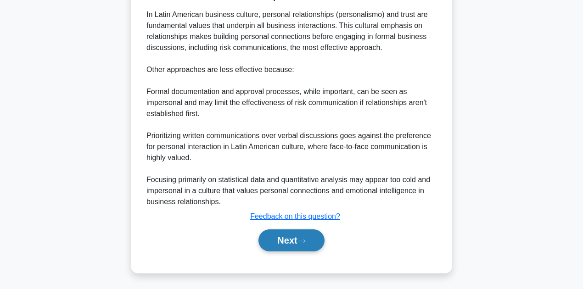
click at [292, 235] on button "Next" at bounding box center [292, 241] width 66 height 22
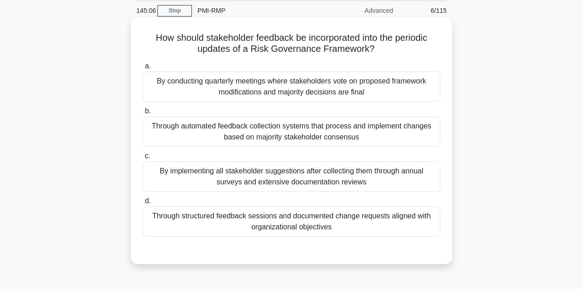
scroll to position [61, 0]
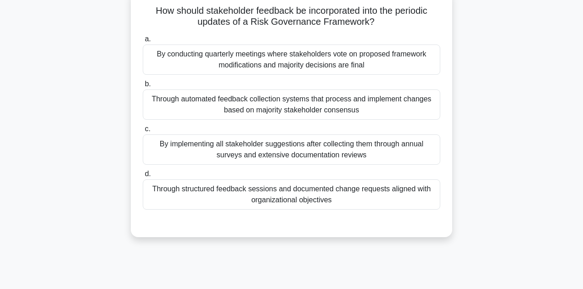
click at [317, 200] on div "Through structured feedback sessions and documented change requests aligned wit…" at bounding box center [292, 195] width 298 height 30
click at [143, 177] on input "d. Through structured feedback sessions and documented change requests aligned …" at bounding box center [143, 174] width 0 height 6
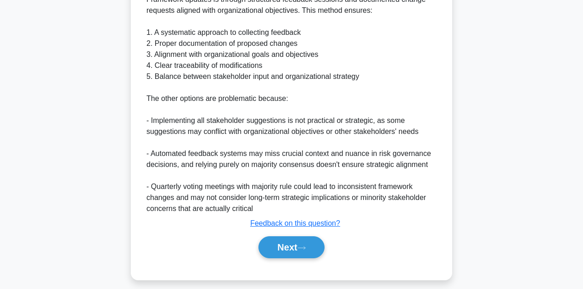
scroll to position [331, 0]
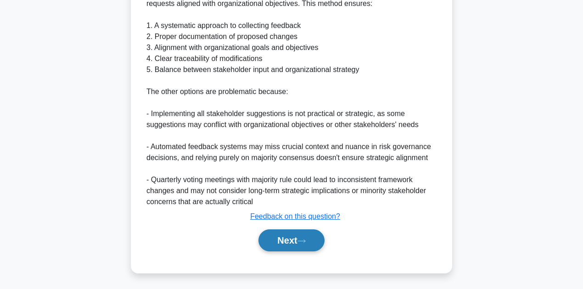
click at [279, 241] on button "Next" at bounding box center [292, 241] width 66 height 22
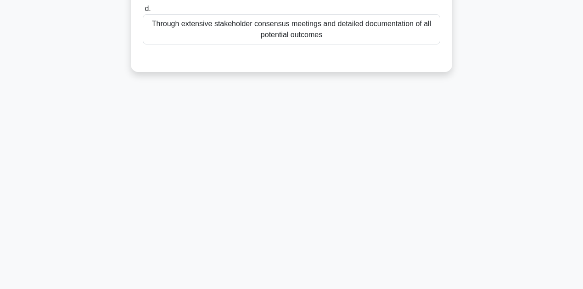
scroll to position [0, 0]
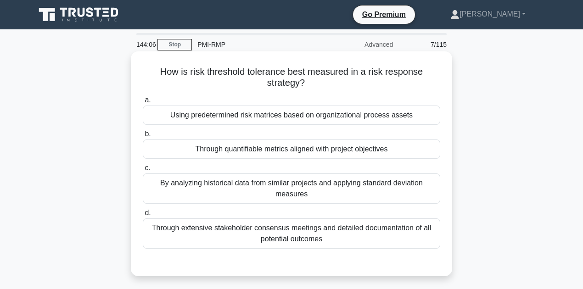
click at [287, 193] on div "By analyzing historical data from similar projects and applying standard deviat…" at bounding box center [292, 189] width 298 height 30
click at [143, 171] on input "c. By analyzing historical data from similar projects and applying standard dev…" at bounding box center [143, 168] width 0 height 6
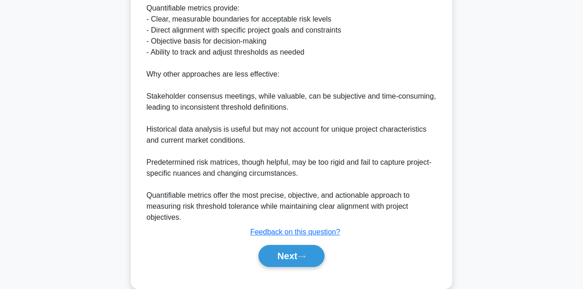
scroll to position [332, 0]
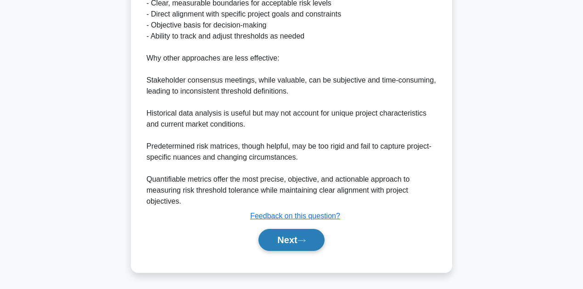
click at [285, 239] on button "Next" at bounding box center [292, 240] width 66 height 22
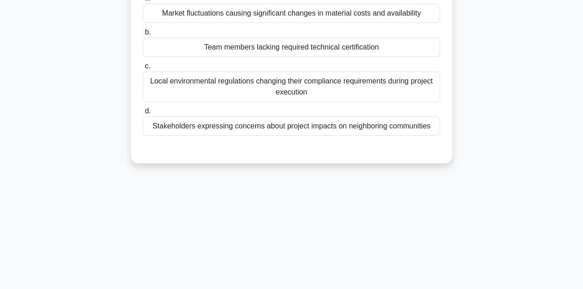
scroll to position [0, 0]
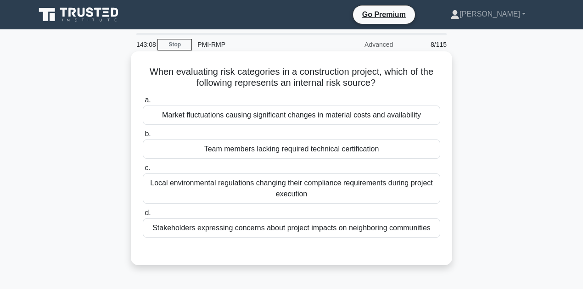
click at [277, 148] on div "Team members lacking required technical certification" at bounding box center [292, 149] width 298 height 19
click at [143, 137] on input "b. Team members lacking required technical certification" at bounding box center [143, 134] width 0 height 6
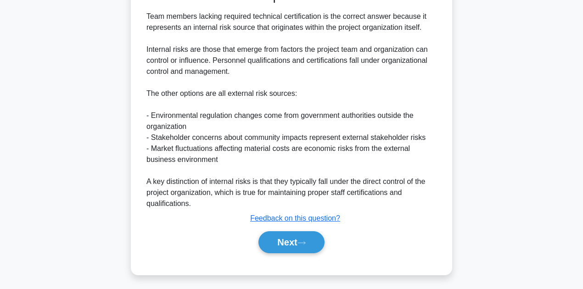
scroll to position [264, 0]
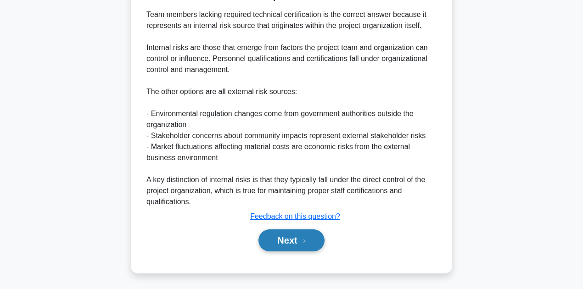
click at [291, 238] on button "Next" at bounding box center [292, 241] width 66 height 22
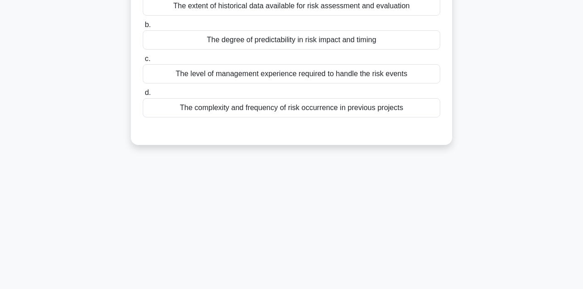
scroll to position [0, 0]
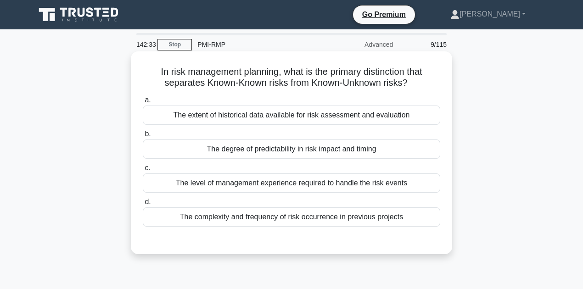
click at [388, 74] on h5 "In risk management planning, what is the primary distinction that separates Kno…" at bounding box center [291, 77] width 299 height 23
copy h5 "distinction"
click at [222, 118] on div "The extent of historical data available for risk assessment and evaluation" at bounding box center [292, 115] width 298 height 19
click at [143, 103] on input "a. The extent of historical data available for risk assessment and evaluation" at bounding box center [143, 100] width 0 height 6
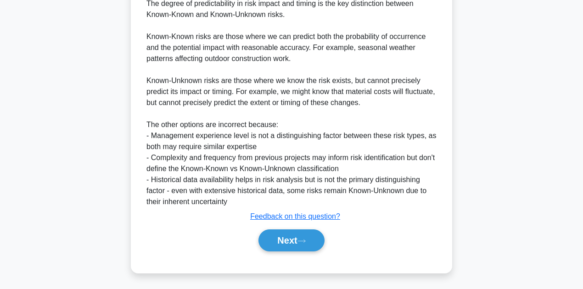
scroll to position [266, 0]
click at [277, 236] on button "Next" at bounding box center [292, 240] width 66 height 22
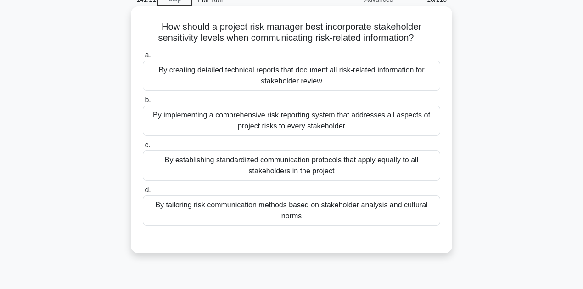
scroll to position [61, 0]
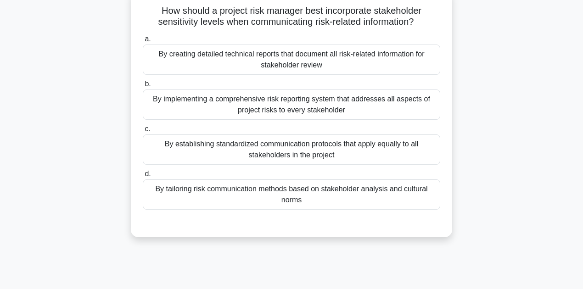
click at [227, 189] on div "By tailoring risk communication methods based on stakeholder analysis and cultu…" at bounding box center [292, 195] width 298 height 30
click at [143, 177] on input "d. By tailoring risk communication methods based on stakeholder analysis and cu…" at bounding box center [143, 174] width 0 height 6
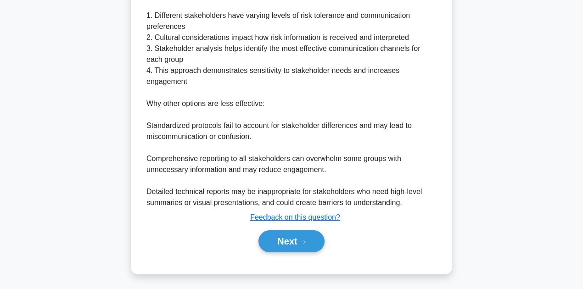
scroll to position [331, 0]
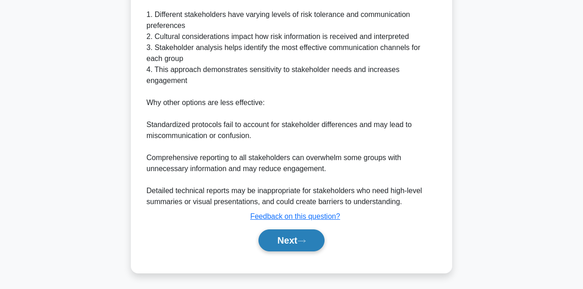
click at [284, 236] on button "Next" at bounding box center [292, 241] width 66 height 22
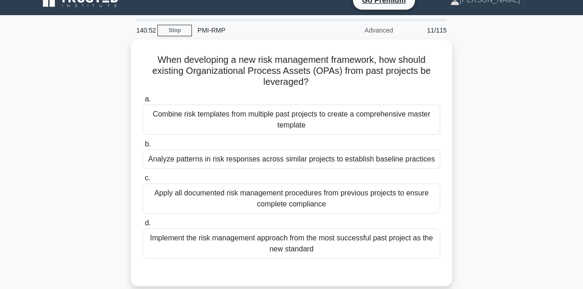
scroll to position [30, 0]
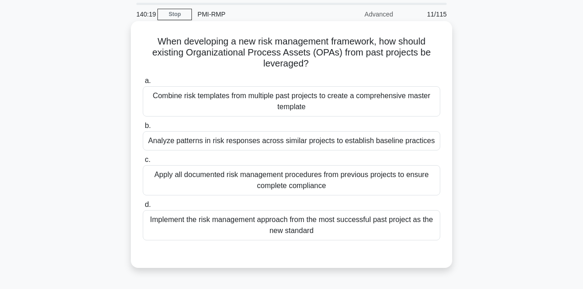
click at [282, 60] on h5 "When developing a new risk management framework, how should existing Organizati…" at bounding box center [291, 53] width 299 height 34
copy h5 "leveraged"
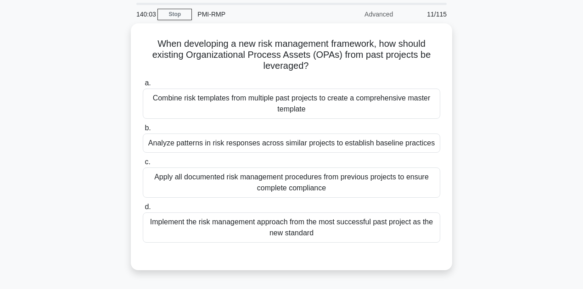
click at [513, 135] on div "When developing a new risk management framework, how should existing Organizati…" at bounding box center [291, 152] width 523 height 258
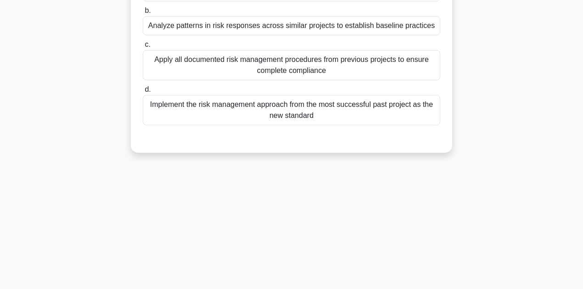
scroll to position [153, 0]
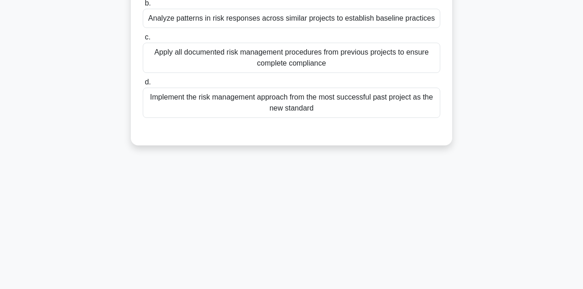
click at [399, 102] on div "Implement the risk management approach from the most successful past project as…" at bounding box center [292, 103] width 298 height 30
click at [143, 85] on input "d. Implement the risk management approach from the most successful past project…" at bounding box center [143, 82] width 0 height 6
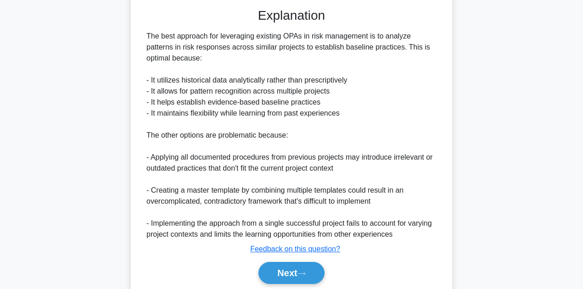
scroll to position [310, 0]
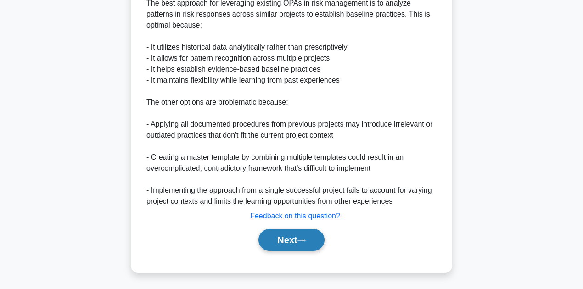
click at [285, 238] on button "Next" at bounding box center [292, 240] width 66 height 22
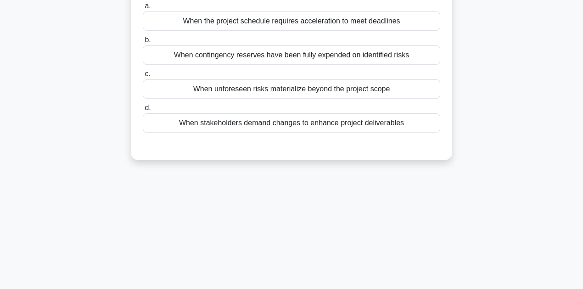
scroll to position [0, 0]
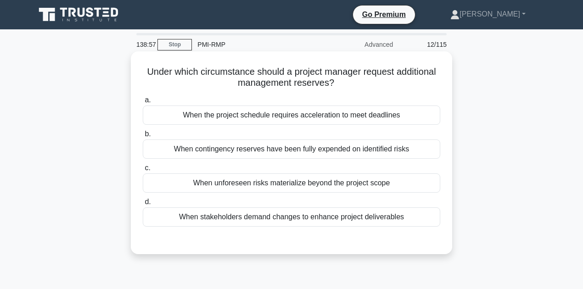
click at [181, 152] on div "When contingency reserves have been fully expended on identified risks" at bounding box center [292, 149] width 298 height 19
click at [143, 137] on input "b. When contingency reserves have been fully expended on identified risks" at bounding box center [143, 134] width 0 height 6
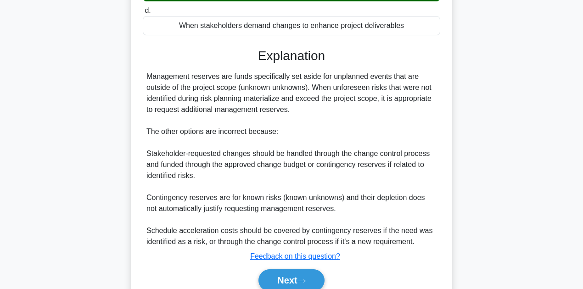
scroll to position [233, 0]
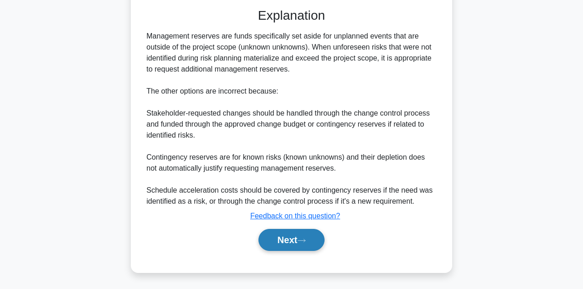
click at [287, 235] on button "Next" at bounding box center [292, 240] width 66 height 22
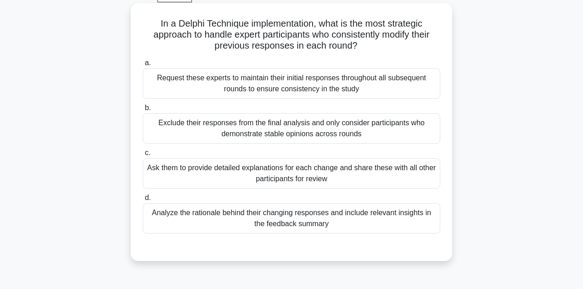
scroll to position [61, 0]
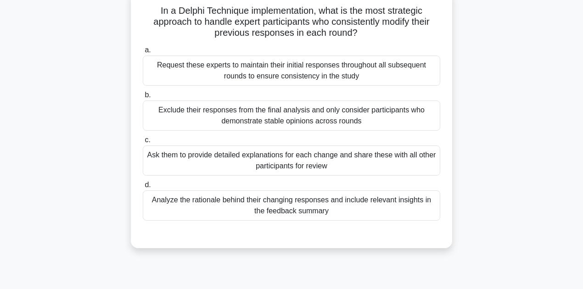
click at [243, 209] on div "Analyze the rationale behind their changing responses and include relevant insi…" at bounding box center [292, 206] width 298 height 30
click at [143, 188] on input "d. Analyze the rationale behind their changing responses and include relevant i…" at bounding box center [143, 185] width 0 height 6
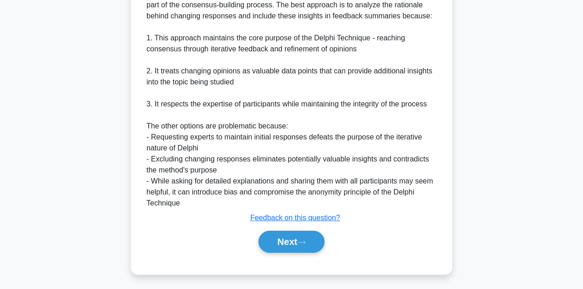
scroll to position [331, 0]
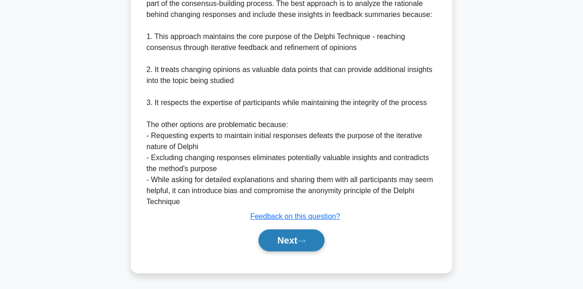
click at [278, 242] on button "Next" at bounding box center [292, 241] width 66 height 22
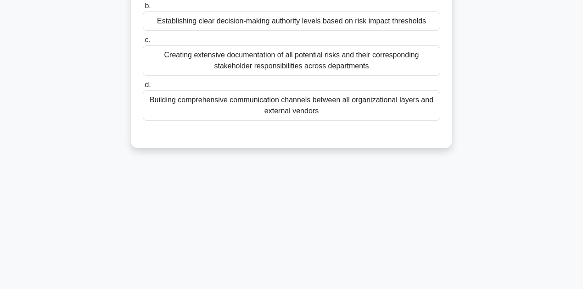
scroll to position [0, 0]
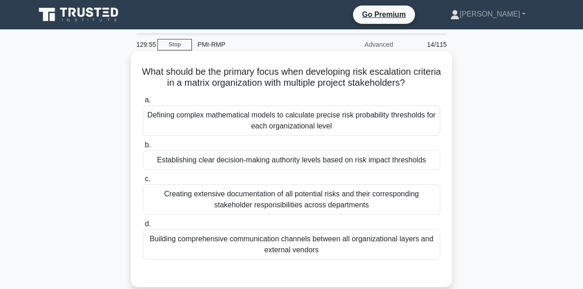
click at [214, 203] on div "Creating extensive documentation of all potential risks and their corresponding…" at bounding box center [292, 200] width 298 height 30
click at [143, 182] on input "c. Creating extensive documentation of all potential risks and their correspond…" at bounding box center [143, 179] width 0 height 6
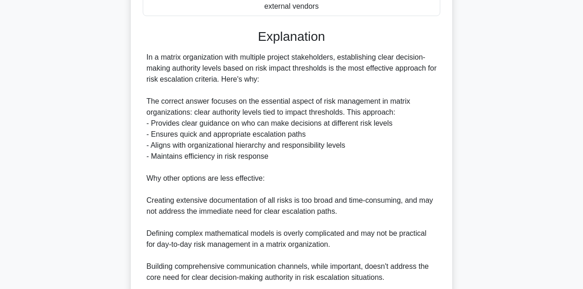
scroll to position [276, 0]
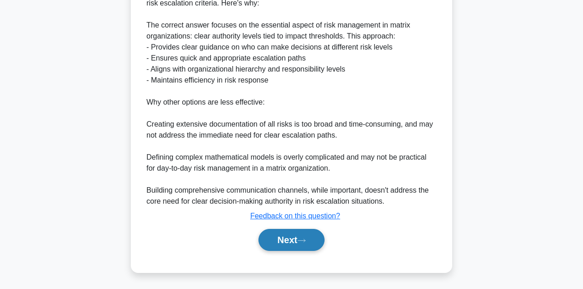
click at [289, 242] on button "Next" at bounding box center [292, 240] width 66 height 22
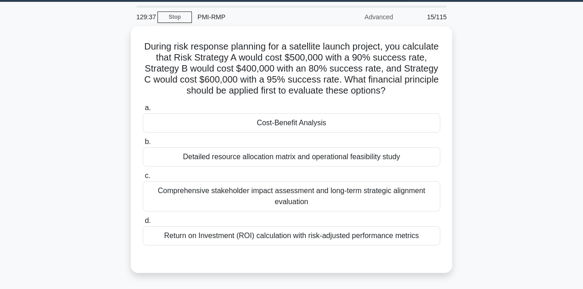
scroll to position [0, 0]
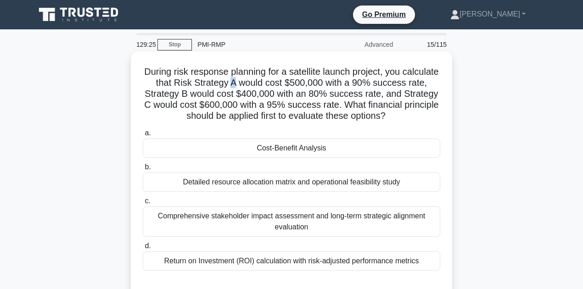
drag, startPoint x: 261, startPoint y: 83, endPoint x: 298, endPoint y: 87, distance: 37.0
click at [268, 83] on h5 "During risk response planning for a satellite launch project, you calculate tha…" at bounding box center [291, 94] width 299 height 56
drag, startPoint x: 319, startPoint y: 85, endPoint x: 355, endPoint y: 82, distance: 36.4
click at [355, 82] on h5 "During risk response planning for a satellite launch project, you calculate tha…" at bounding box center [291, 94] width 299 height 56
drag, startPoint x: 386, startPoint y: 84, endPoint x: 400, endPoint y: 84, distance: 14.7
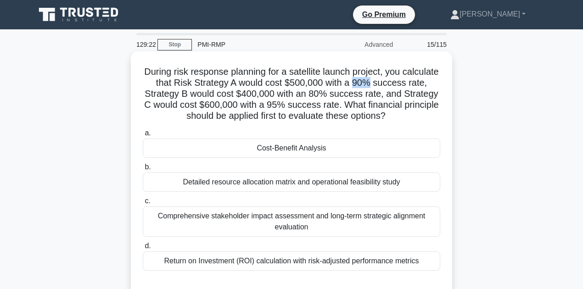
click at [400, 84] on h5 "During risk response planning for a satellite launch project, you calculate tha…" at bounding box center [291, 94] width 299 height 56
drag, startPoint x: 270, startPoint y: 95, endPoint x: 303, endPoint y: 96, distance: 33.5
click at [303, 96] on h5 "During risk response planning for a satellite launch project, you calculate tha…" at bounding box center [291, 94] width 299 height 56
drag, startPoint x: 345, startPoint y: 93, endPoint x: 356, endPoint y: 93, distance: 11.5
click at [356, 93] on h5 "During risk response planning for a satellite launch project, you calculate tha…" at bounding box center [291, 94] width 299 height 56
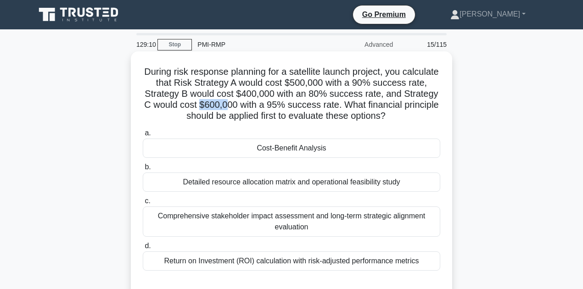
drag, startPoint x: 239, startPoint y: 105, endPoint x: 267, endPoint y: 106, distance: 28.0
click at [267, 106] on h5 "During risk response planning for a satellite launch project, you calculate tha…" at bounding box center [291, 94] width 299 height 56
drag, startPoint x: 307, startPoint y: 106, endPoint x: 315, endPoint y: 106, distance: 8.3
click at [315, 106] on h5 "During risk response planning for a satellite launch project, you calculate tha…" at bounding box center [291, 94] width 299 height 56
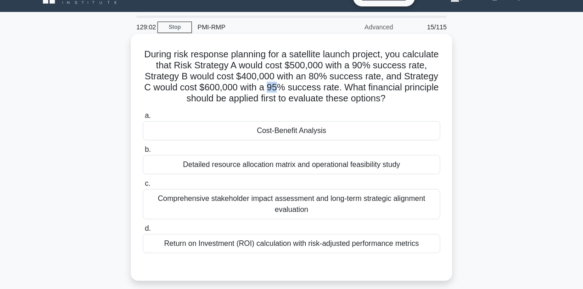
scroll to position [30, 0]
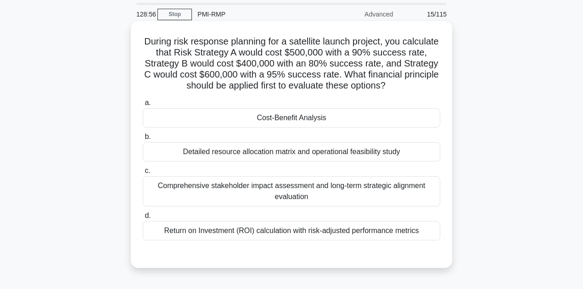
click at [185, 232] on div "Return on Investment (ROI) calculation with risk-adjusted performance metrics" at bounding box center [292, 230] width 298 height 19
click at [143, 219] on input "d. Return on Investment (ROI) calculation with risk-adjusted performance metrics" at bounding box center [143, 216] width 0 height 6
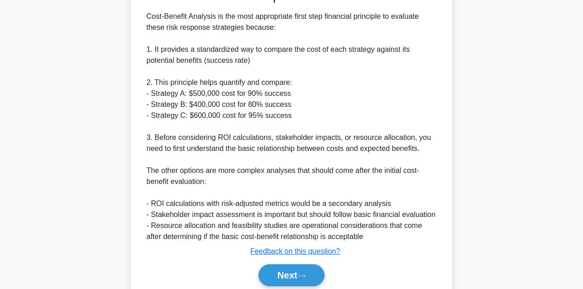
scroll to position [306, 0]
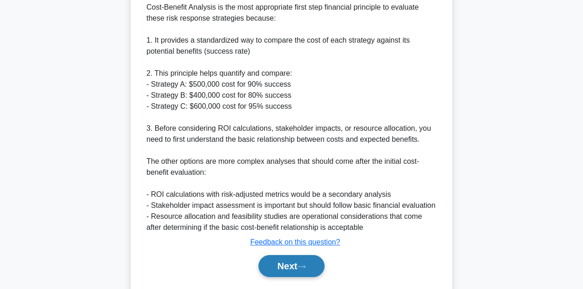
click at [280, 264] on button "Next" at bounding box center [292, 266] width 66 height 22
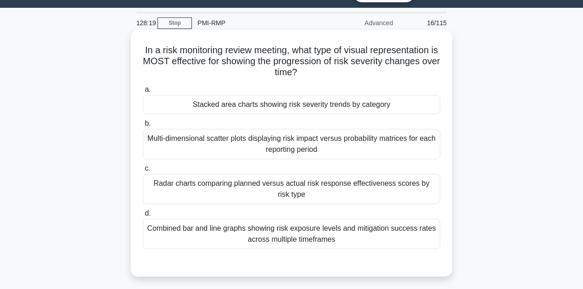
scroll to position [30, 0]
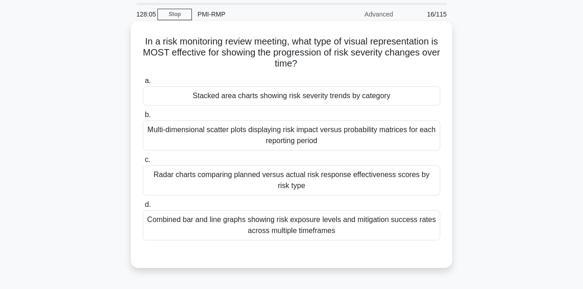
click at [360, 221] on div "Combined bar and line graphs showing risk exposure levels and mitigation succes…" at bounding box center [292, 225] width 298 height 30
click at [143, 208] on input "d. Combined bar and line graphs showing risk exposure levels and mitigation suc…" at bounding box center [143, 205] width 0 height 6
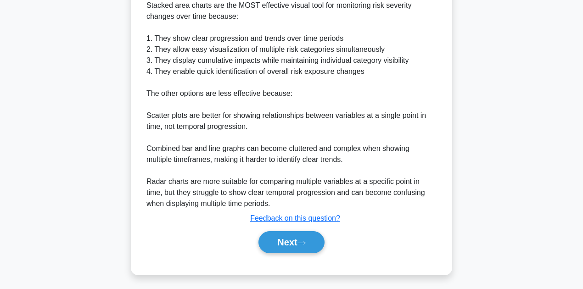
scroll to position [310, 0]
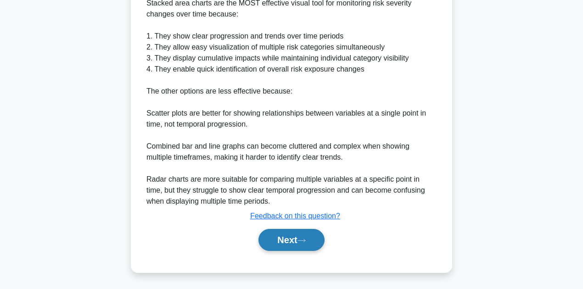
click at [294, 243] on button "Next" at bounding box center [292, 240] width 66 height 22
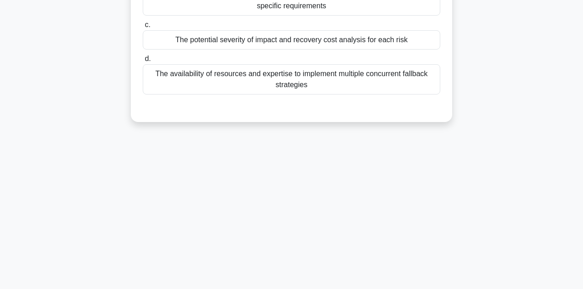
scroll to position [0, 0]
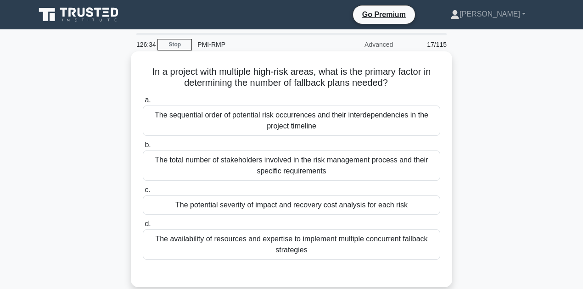
click at [342, 123] on div "The sequential order of potential risk occurrences and their interdependencies …" at bounding box center [292, 121] width 298 height 30
click at [143, 103] on input "a. The sequential order of potential risk occurrences and their interdependenci…" at bounding box center [143, 100] width 0 height 6
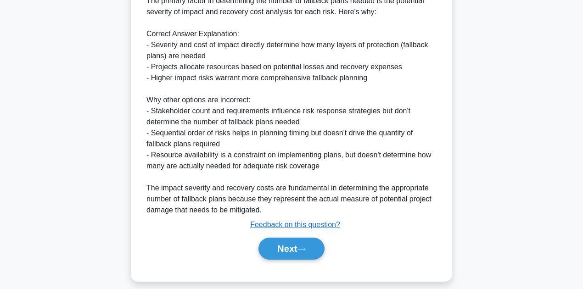
scroll to position [310, 0]
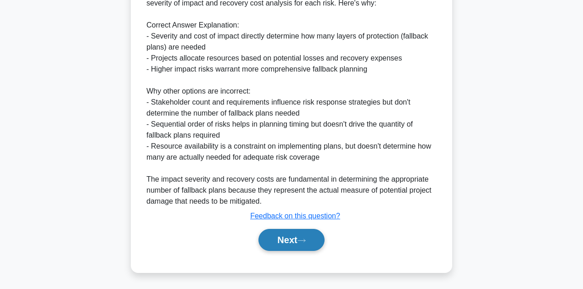
click at [299, 242] on button "Next" at bounding box center [292, 240] width 66 height 22
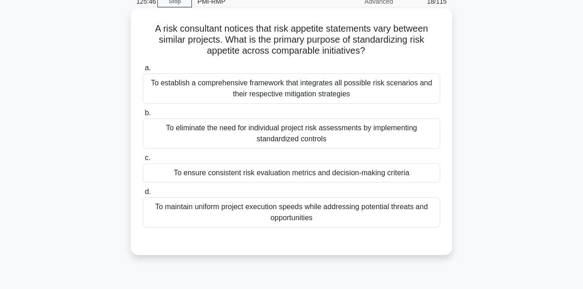
scroll to position [30, 0]
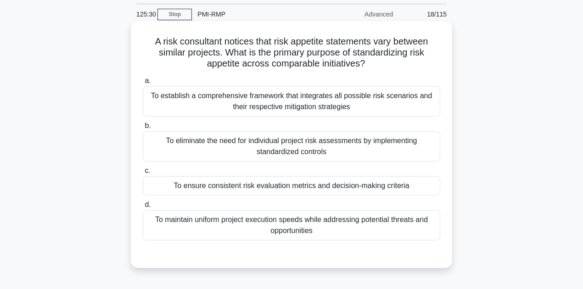
click at [217, 186] on div "To ensure consistent risk evaluation metrics and decision-making criteria" at bounding box center [292, 185] width 298 height 19
click at [143, 174] on input "c. To ensure consistent risk evaluation metrics and decision-making criteria" at bounding box center [143, 171] width 0 height 6
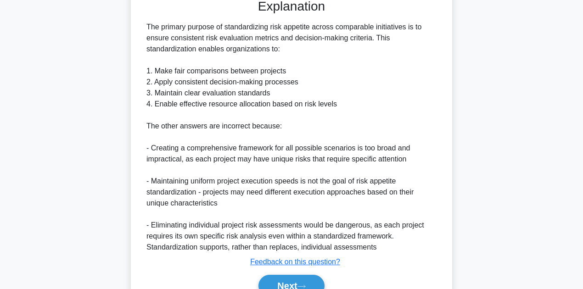
scroll to position [331, 0]
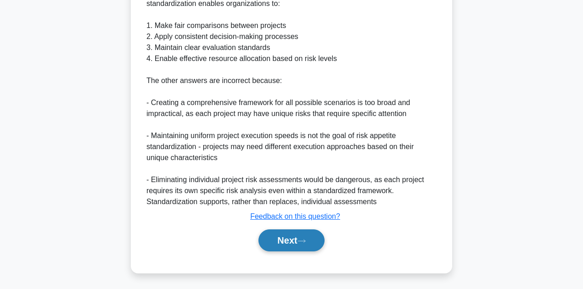
click at [294, 241] on button "Next" at bounding box center [292, 241] width 66 height 22
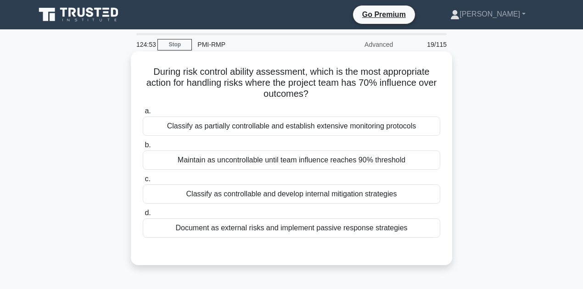
scroll to position [30, 0]
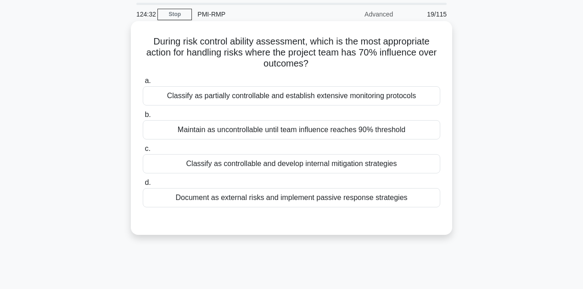
click at [327, 201] on div "Document as external risks and implement passive response strategies" at bounding box center [292, 197] width 298 height 19
click at [143, 186] on input "d. Document as external risks and implement passive response strategies" at bounding box center [143, 183] width 0 height 6
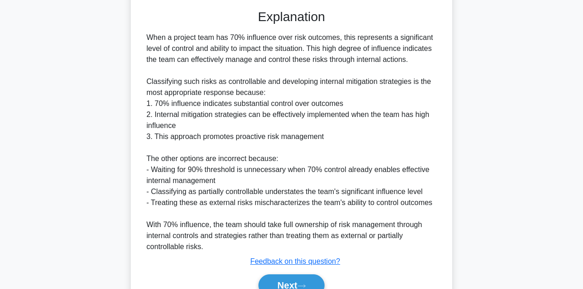
scroll to position [288, 0]
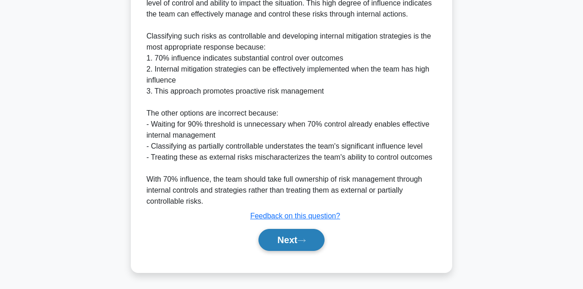
click at [309, 237] on button "Next" at bounding box center [292, 240] width 66 height 22
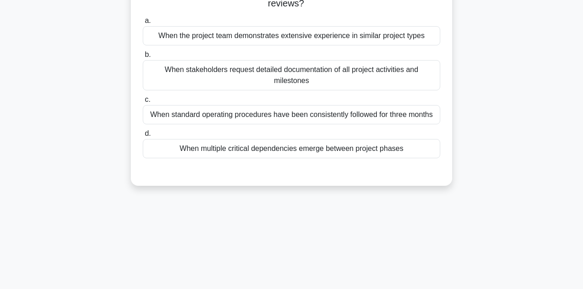
scroll to position [0, 0]
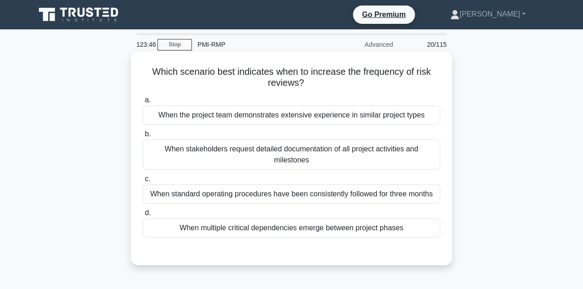
click at [361, 231] on div "When multiple critical dependencies emerge between project phases" at bounding box center [292, 228] width 298 height 19
click at [143, 216] on input "d. When multiple critical dependencies emerge between project phases" at bounding box center [143, 213] width 0 height 6
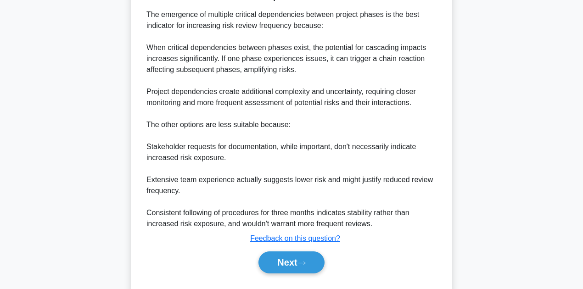
scroll to position [287, 0]
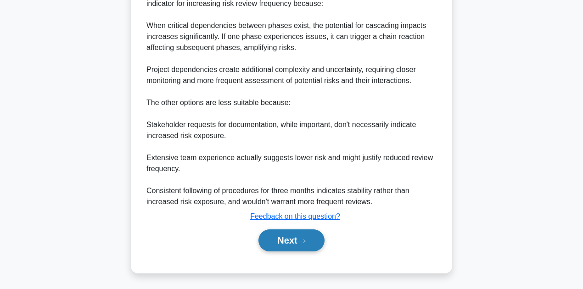
click at [276, 237] on button "Next" at bounding box center [292, 241] width 66 height 22
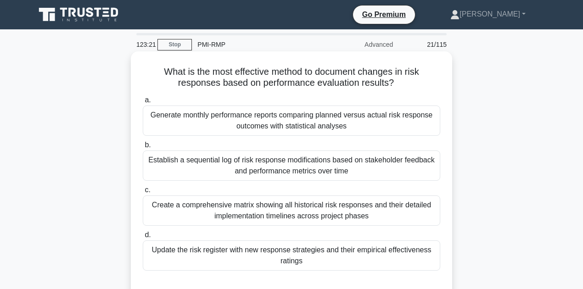
scroll to position [30, 0]
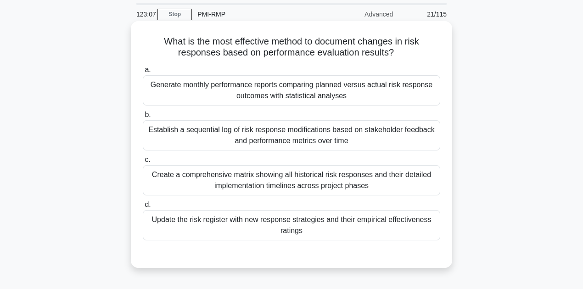
click at [241, 224] on div "Update the risk register with new response strategies and their empirical effec…" at bounding box center [292, 225] width 298 height 30
click at [143, 208] on input "d. Update the risk register with new response strategies and their empirical ef…" at bounding box center [143, 205] width 0 height 6
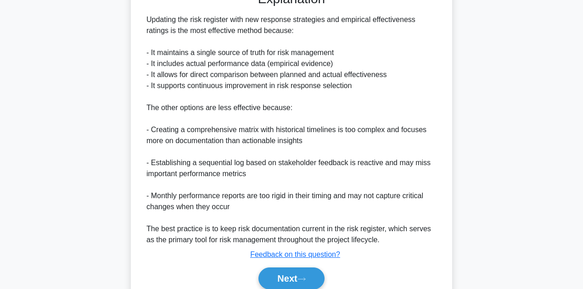
scroll to position [331, 0]
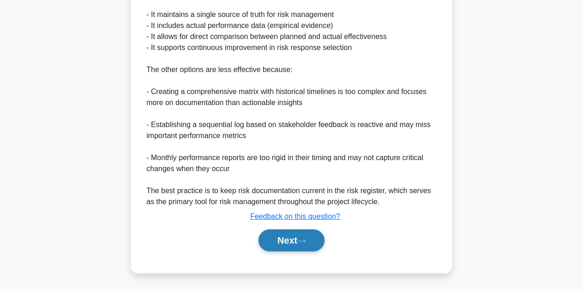
click at [305, 245] on button "Next" at bounding box center [292, 241] width 66 height 22
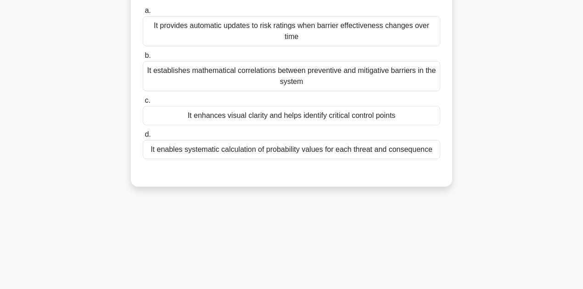
scroll to position [0, 0]
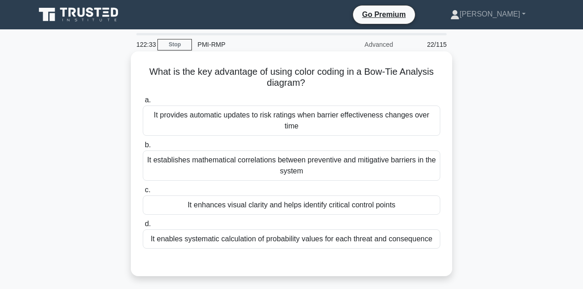
click at [227, 205] on div "It enhances visual clarity and helps identify critical control points" at bounding box center [292, 205] width 298 height 19
click at [143, 193] on input "c. It enhances visual clarity and helps identify critical control points" at bounding box center [143, 190] width 0 height 6
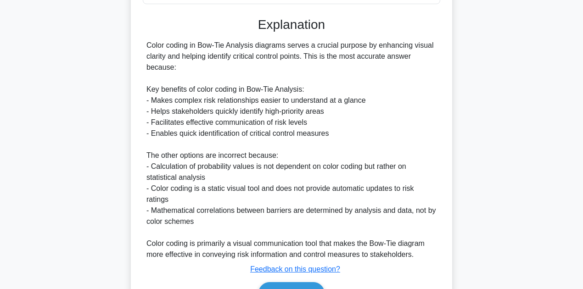
scroll to position [298, 0]
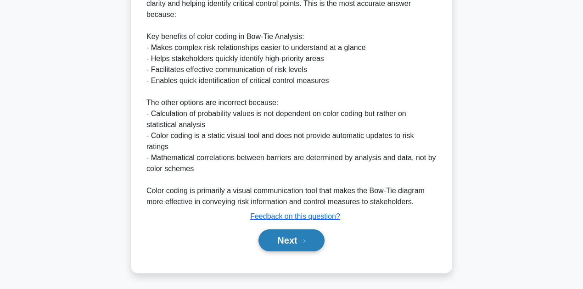
click at [286, 242] on button "Next" at bounding box center [292, 241] width 66 height 22
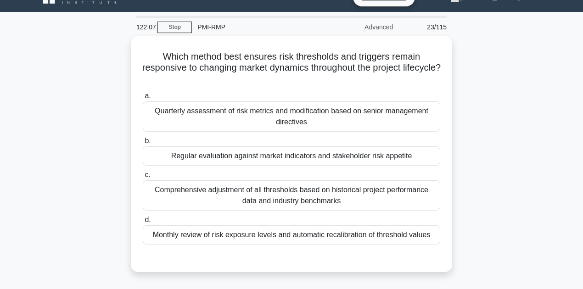
scroll to position [30, 0]
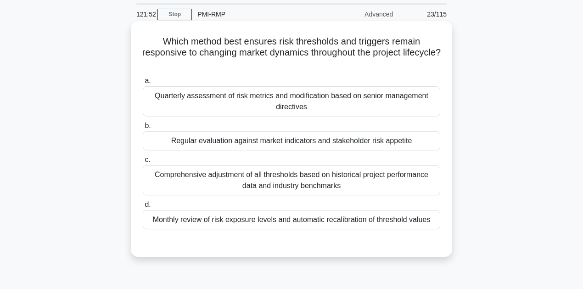
click at [217, 144] on div "Regular evaluation against market indicators and stakeholder risk appetite" at bounding box center [292, 140] width 298 height 19
click at [143, 129] on input "b. Regular evaluation against market indicators and stakeholder risk appetite" at bounding box center [143, 126] width 0 height 6
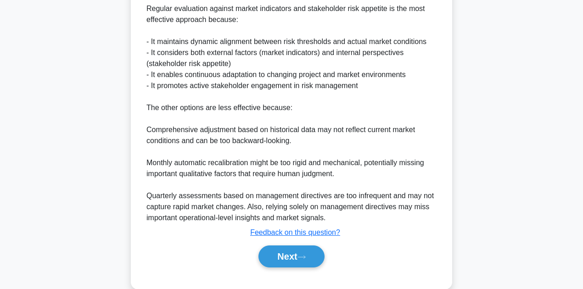
scroll to position [309, 0]
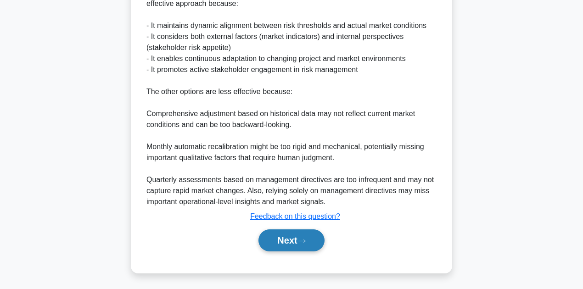
click at [292, 237] on button "Next" at bounding box center [292, 241] width 66 height 22
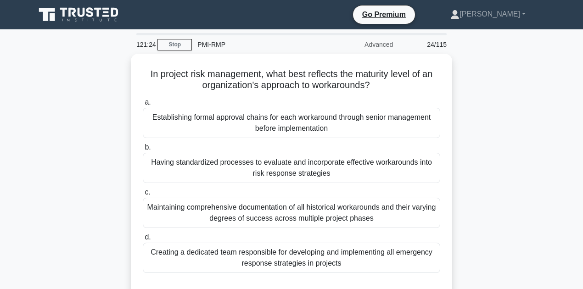
scroll to position [30, 0]
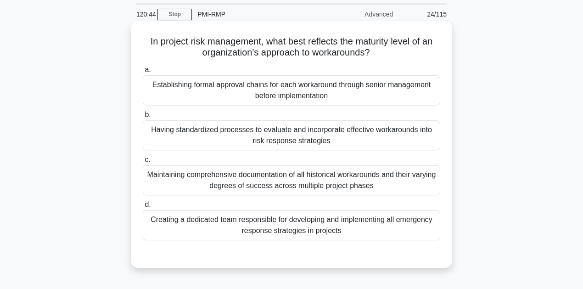
click at [278, 186] on div "Maintaining comprehensive documentation of all historical workarounds and their…" at bounding box center [292, 180] width 298 height 30
click at [143, 163] on input "c. Maintaining comprehensive documentation of all historical workarounds and th…" at bounding box center [143, 160] width 0 height 6
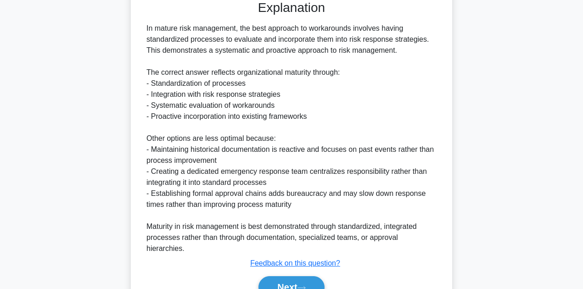
scroll to position [321, 0]
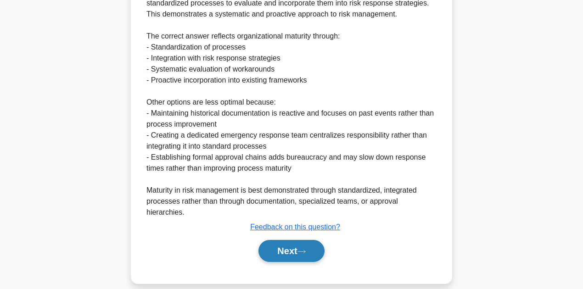
click at [315, 242] on button "Next" at bounding box center [292, 251] width 66 height 22
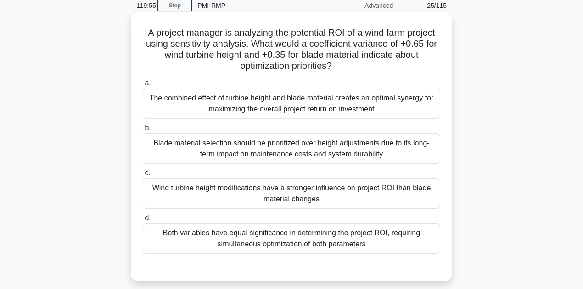
scroll to position [30, 0]
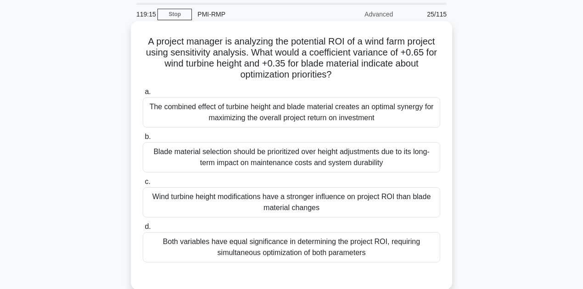
click at [377, 197] on div "Wind turbine height modifications have a stronger influence on project ROI than…" at bounding box center [292, 202] width 298 height 30
click at [143, 185] on input "c. Wind turbine height modifications have a stronger influence on project ROI t…" at bounding box center [143, 182] width 0 height 6
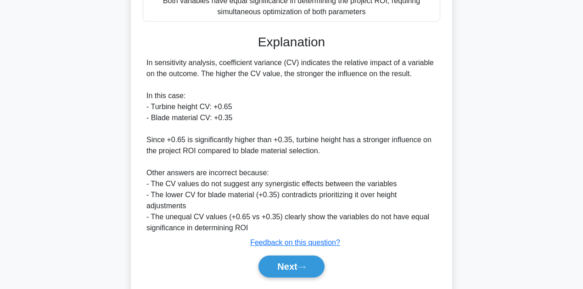
scroll to position [298, 0]
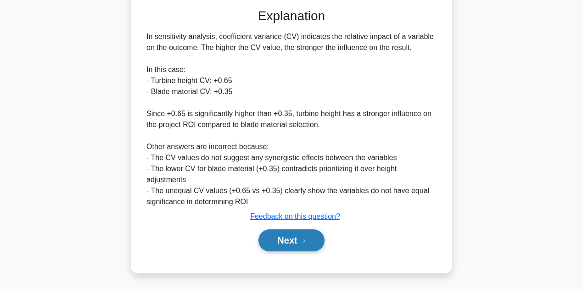
click at [293, 242] on button "Next" at bounding box center [292, 241] width 66 height 22
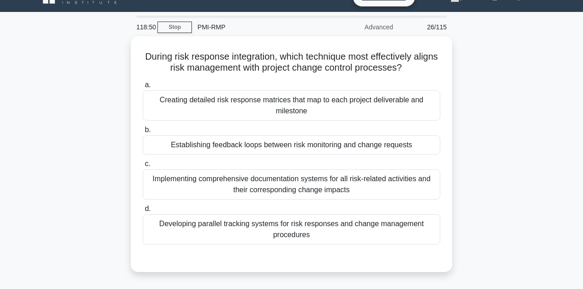
scroll to position [30, 0]
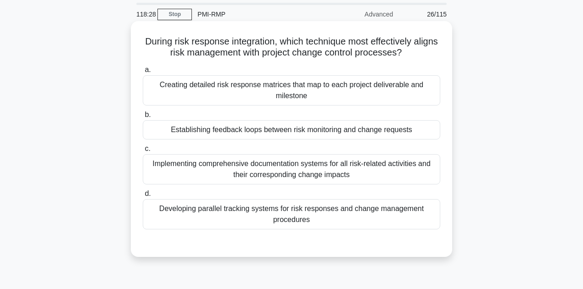
click at [249, 89] on div "Creating detailed risk response matrices that map to each project deliverable a…" at bounding box center [292, 90] width 298 height 30
click at [143, 73] on input "a. Creating detailed risk response matrices that map to each project deliverabl…" at bounding box center [143, 70] width 0 height 6
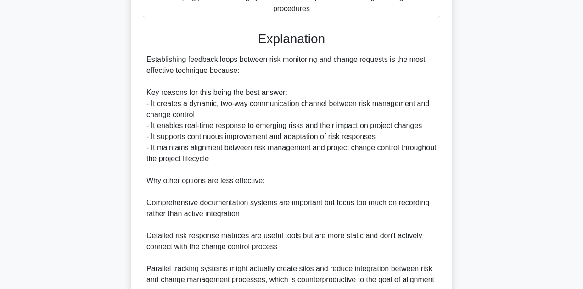
scroll to position [321, 0]
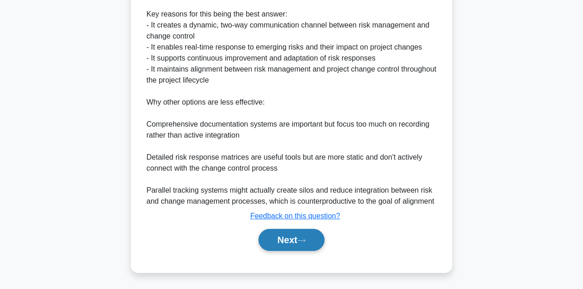
click at [308, 243] on button "Next" at bounding box center [292, 240] width 66 height 22
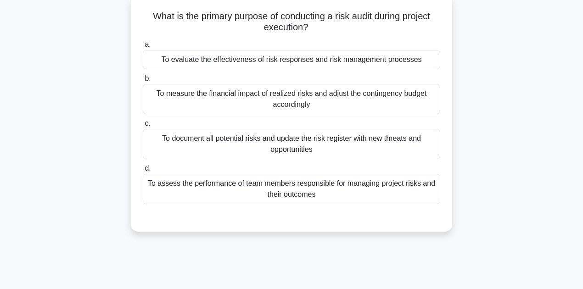
scroll to position [0, 0]
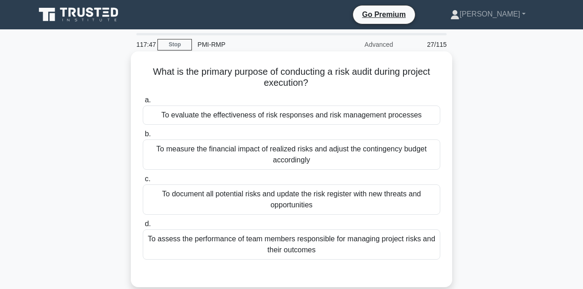
click at [375, 152] on div "To measure the financial impact of realized risks and adjust the contingency bu…" at bounding box center [292, 155] width 298 height 30
click at [143, 137] on input "b. To measure the financial impact of realized risks and adjust the contingency…" at bounding box center [143, 134] width 0 height 6
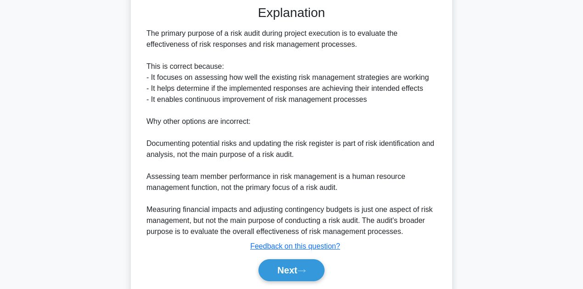
scroll to position [299, 0]
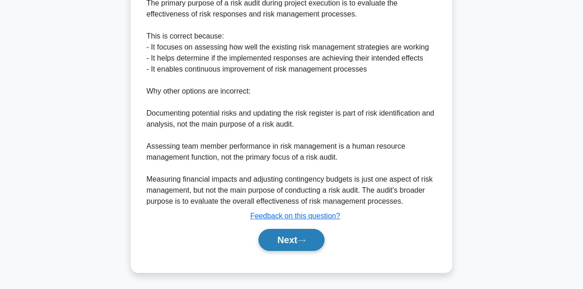
click at [292, 237] on button "Next" at bounding box center [292, 240] width 66 height 22
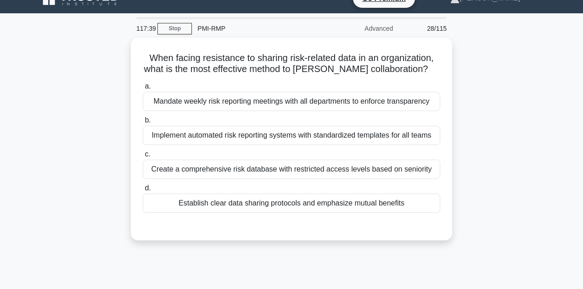
scroll to position [0, 0]
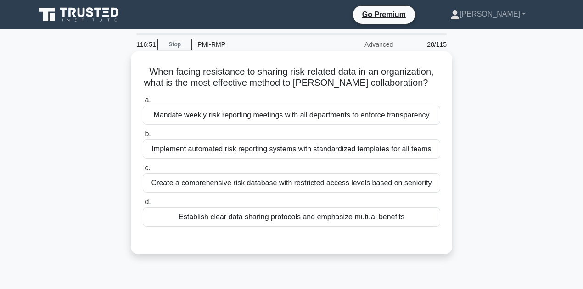
click at [421, 188] on div "Create a comprehensive risk database with restricted access levels based on sen…" at bounding box center [292, 183] width 298 height 19
click at [143, 171] on input "c. Create a comprehensive risk database with restricted access levels based on …" at bounding box center [143, 168] width 0 height 6
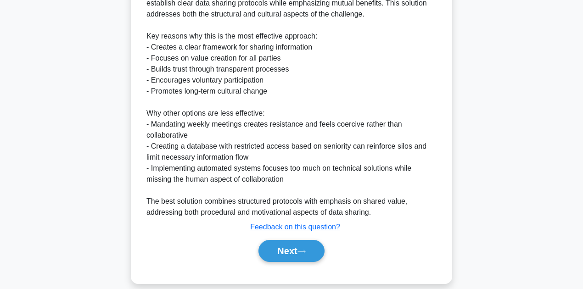
scroll to position [288, 0]
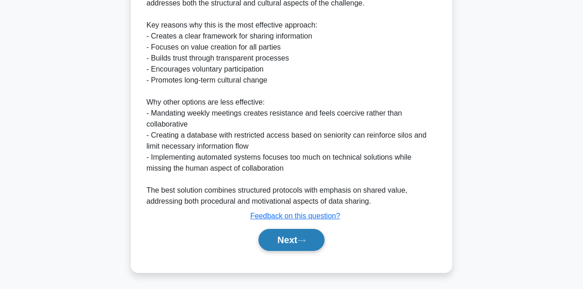
click at [288, 235] on button "Next" at bounding box center [292, 240] width 66 height 22
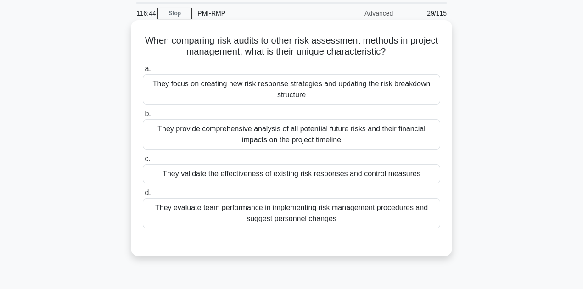
scroll to position [0, 0]
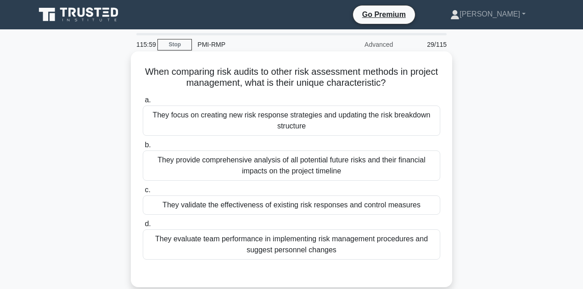
click at [309, 168] on div "They provide comprehensive analysis of all potential future risks and their fin…" at bounding box center [292, 166] width 298 height 30
click at [143, 148] on input "b. They provide comprehensive analysis of all potential future risks and their …" at bounding box center [143, 145] width 0 height 6
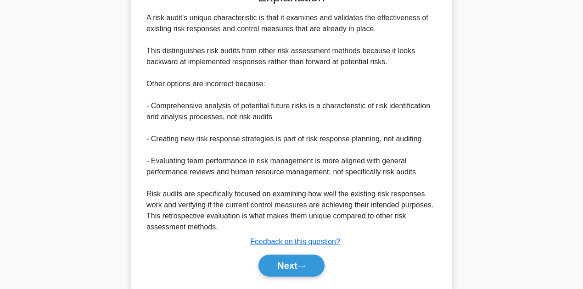
scroll to position [310, 0]
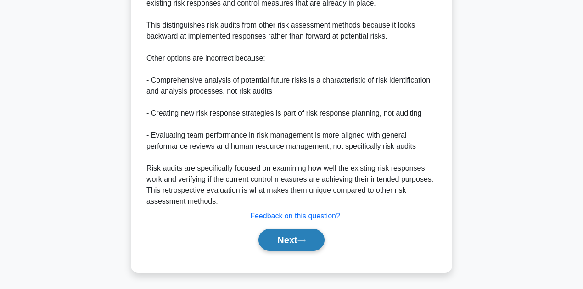
click at [296, 238] on button "Next" at bounding box center [292, 240] width 66 height 22
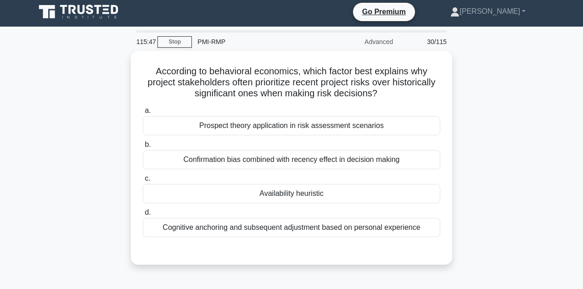
scroll to position [0, 0]
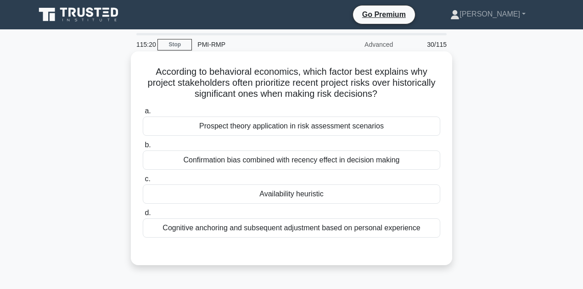
click at [253, 161] on div "Confirmation bias combined with recency effect in decision making" at bounding box center [292, 160] width 298 height 19
click at [143, 148] on input "b. Confirmation bias combined with recency effect in decision making" at bounding box center [143, 145] width 0 height 6
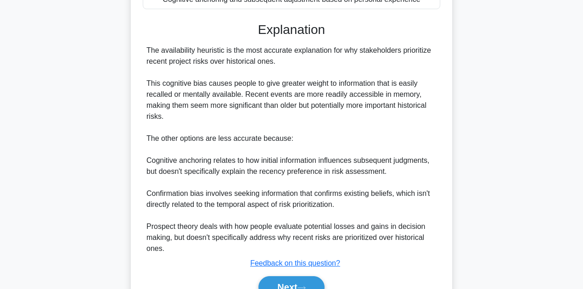
scroll to position [245, 0]
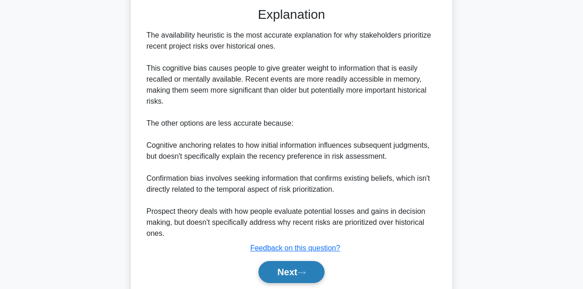
click at [282, 271] on button "Next" at bounding box center [292, 272] width 66 height 22
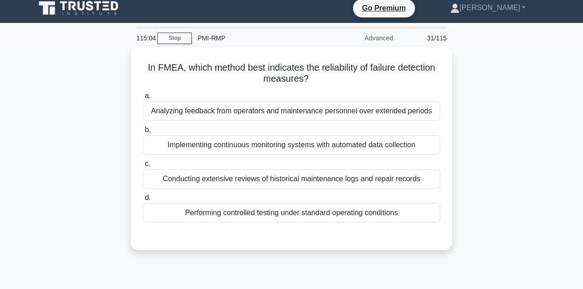
scroll to position [0, 0]
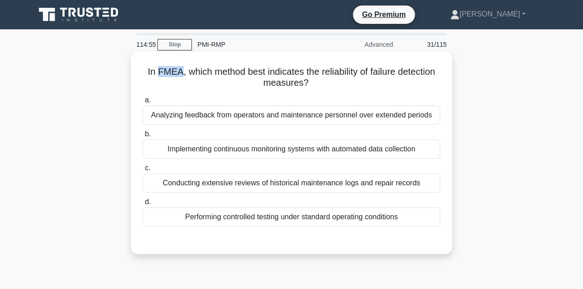
drag, startPoint x: 176, startPoint y: 71, endPoint x: 155, endPoint y: 75, distance: 21.9
click at [155, 75] on h5 "In FMEA, which method best indicates the reliability of failure detection measu…" at bounding box center [291, 77] width 299 height 23
copy h5 "FMEA"
click at [201, 184] on div "Conducting extensive reviews of historical maintenance logs and repair records" at bounding box center [292, 183] width 298 height 19
click at [143, 171] on input "c. Conducting extensive reviews of historical maintenance logs and repair recor…" at bounding box center [143, 168] width 0 height 6
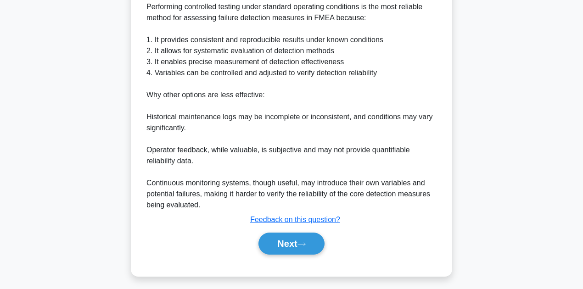
scroll to position [266, 0]
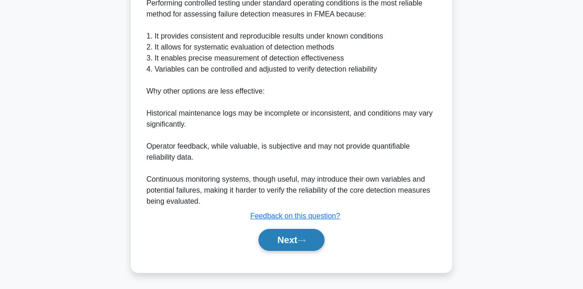
click at [303, 240] on icon at bounding box center [302, 240] width 8 height 5
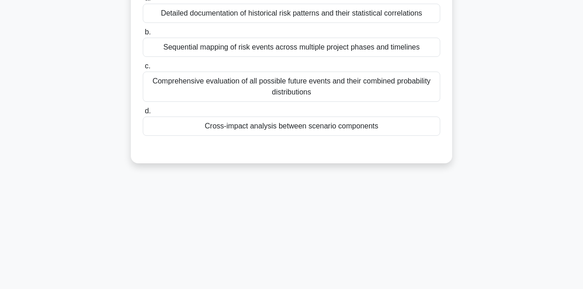
scroll to position [0, 0]
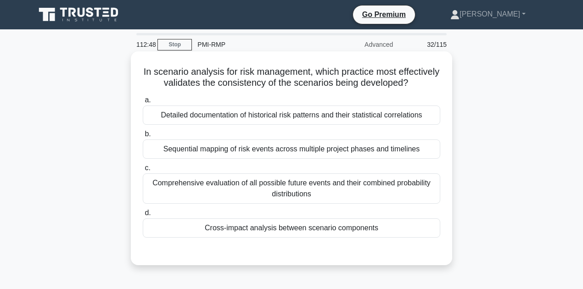
click at [197, 190] on div "Comprehensive evaluation of all possible future events and their combined proba…" at bounding box center [292, 189] width 298 height 30
click at [143, 171] on input "c. Comprehensive evaluation of all possible future events and their combined pr…" at bounding box center [143, 168] width 0 height 6
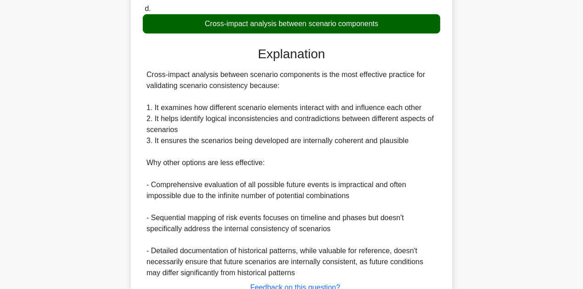
scroll to position [288, 0]
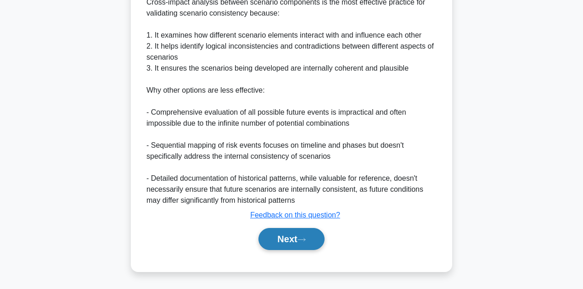
click at [300, 240] on button "Next" at bounding box center [292, 239] width 66 height 22
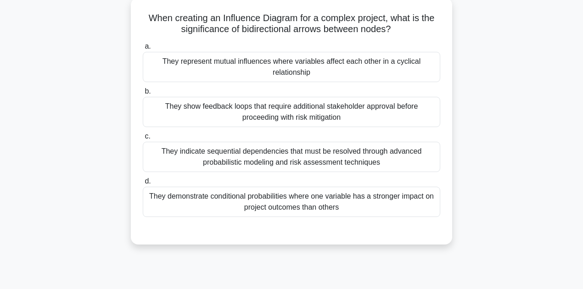
scroll to position [23, 0]
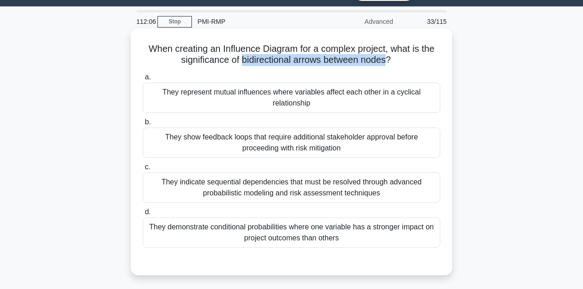
drag, startPoint x: 389, startPoint y: 59, endPoint x: 242, endPoint y: 60, distance: 146.9
click at [242, 60] on h5 "When creating an Influence Diagram for a complex project, what is the significa…" at bounding box center [291, 54] width 299 height 23
copy h5 "bidirectional arrows between nodes"
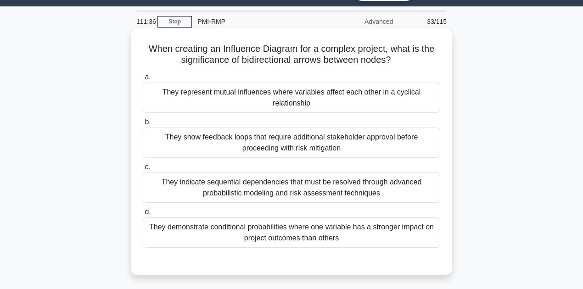
drag, startPoint x: 260, startPoint y: 113, endPoint x: 262, endPoint y: 107, distance: 6.2
click at [260, 111] on div "They represent mutual influences where variables affect each other in a cyclica…" at bounding box center [292, 98] width 298 height 30
click at [143, 80] on input "a. They represent mutual influences where variables affect each other in a cycl…" at bounding box center [143, 77] width 0 height 6
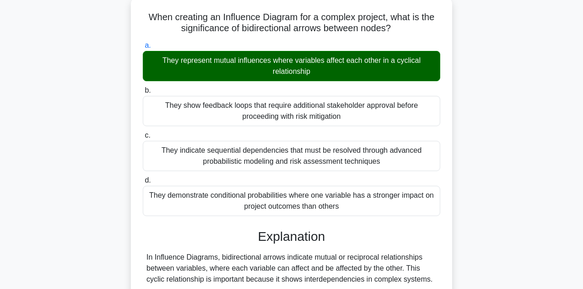
scroll to position [264, 0]
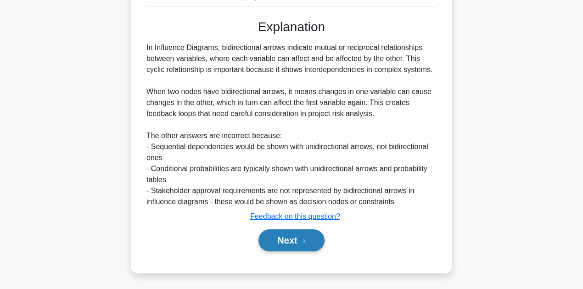
click at [288, 235] on button "Next" at bounding box center [292, 241] width 66 height 22
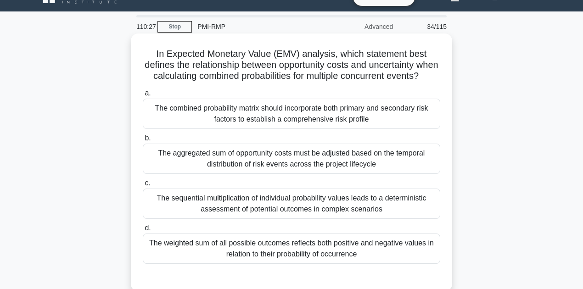
scroll to position [30, 0]
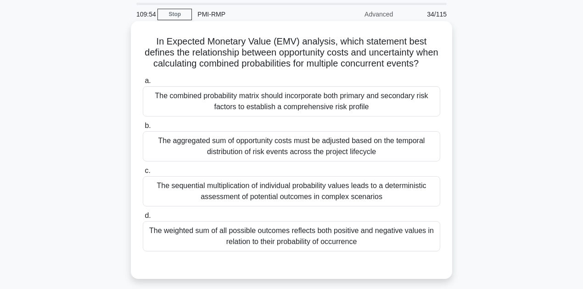
click at [309, 207] on div "The sequential multiplication of individual probability values leads to a deter…" at bounding box center [292, 191] width 298 height 30
click at [143, 174] on input "c. The sequential multiplication of individual probability values leads to a de…" at bounding box center [143, 171] width 0 height 6
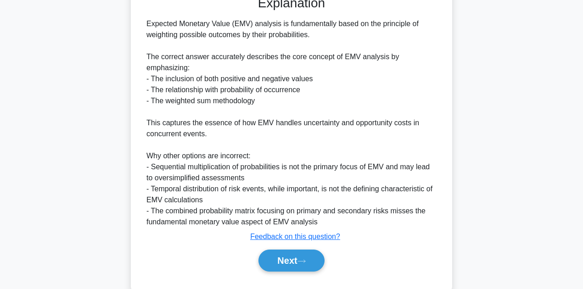
scroll to position [306, 0]
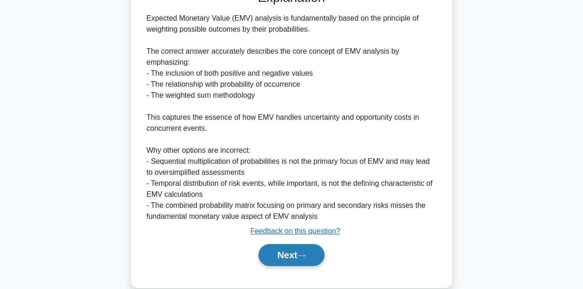
click at [275, 263] on button "Next" at bounding box center [292, 255] width 66 height 22
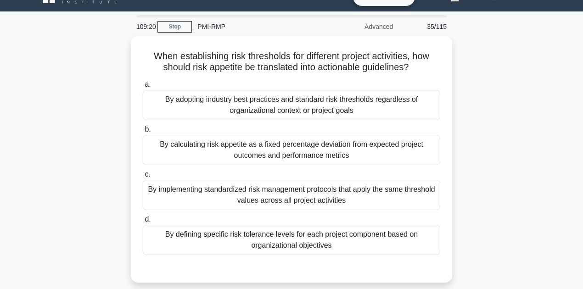
scroll to position [30, 0]
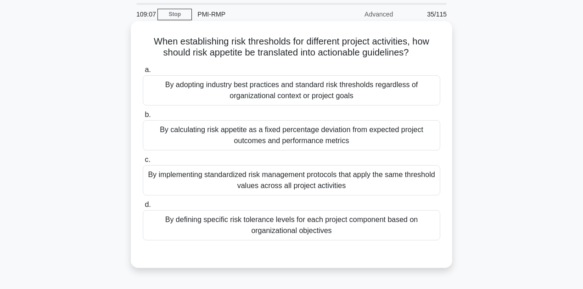
click at [201, 238] on div "By defining specific risk tolerance levels for each project component based on …" at bounding box center [292, 225] width 298 height 30
click at [143, 208] on input "d. By defining specific risk tolerance levels for each project component based …" at bounding box center [143, 205] width 0 height 6
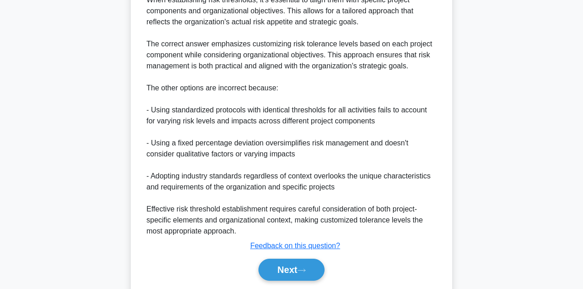
scroll to position [342, 0]
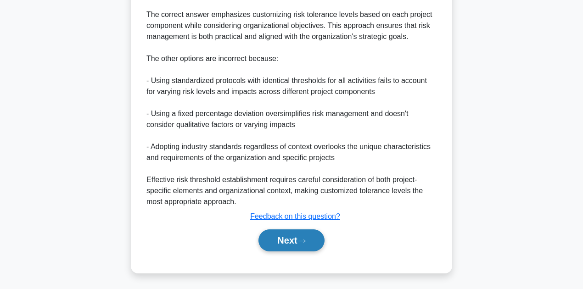
click at [284, 246] on button "Next" at bounding box center [292, 241] width 66 height 22
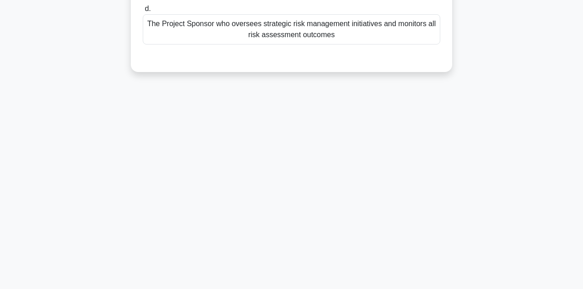
scroll to position [0, 0]
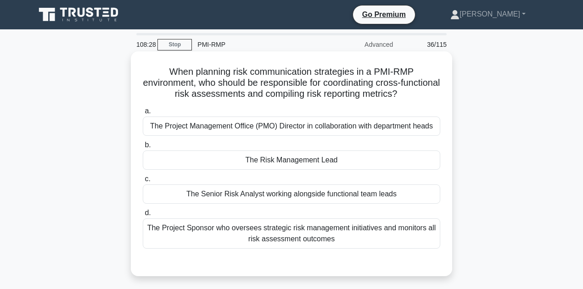
click at [259, 161] on div "The Risk Management Lead" at bounding box center [292, 160] width 298 height 19
click at [143, 148] on input "b. The Risk Management Lead" at bounding box center [143, 145] width 0 height 6
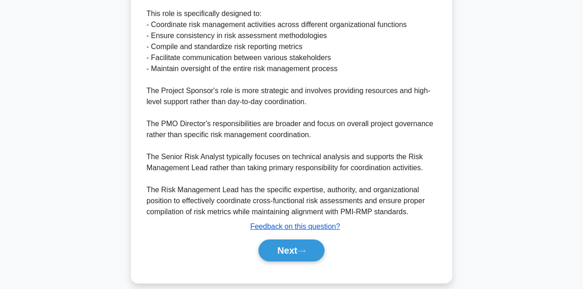
scroll to position [300, 0]
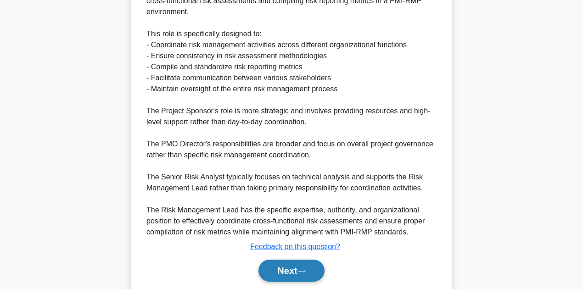
click at [300, 267] on button "Next" at bounding box center [292, 271] width 66 height 22
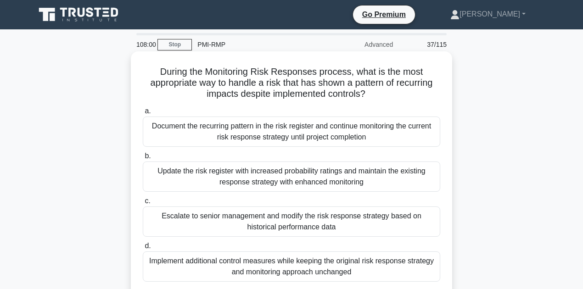
scroll to position [30, 0]
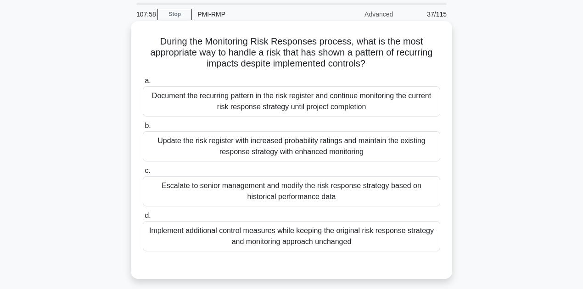
click at [215, 148] on div "Update the risk register with increased probability ratings and maintain the ex…" at bounding box center [292, 146] width 298 height 30
click at [143, 129] on input "b. Update the risk register with increased probability ratings and maintain the…" at bounding box center [143, 126] width 0 height 6
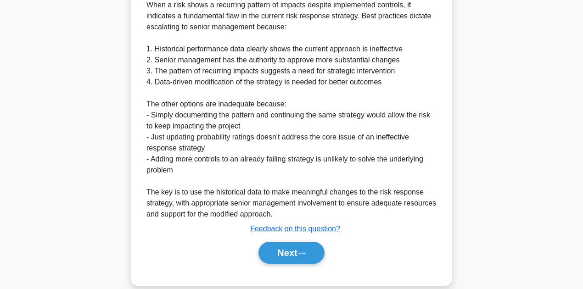
scroll to position [332, 0]
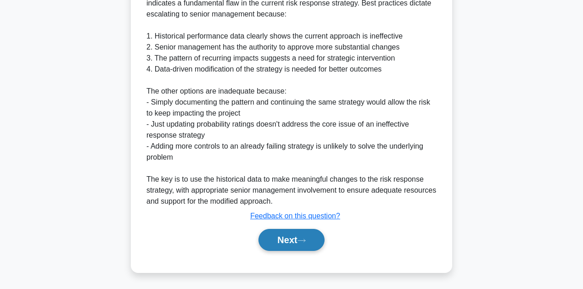
click at [278, 240] on button "Next" at bounding box center [292, 240] width 66 height 22
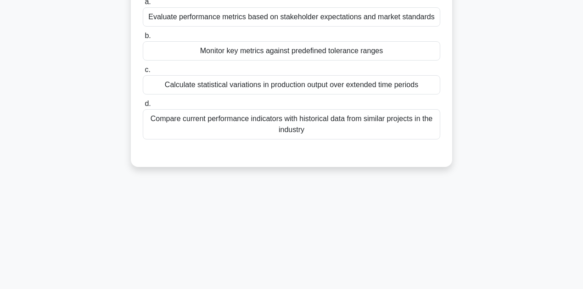
scroll to position [0, 0]
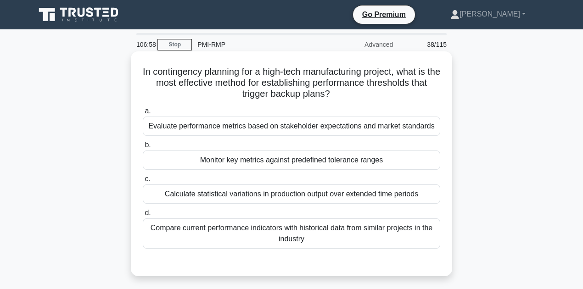
click at [184, 235] on div "Compare current performance indicators with historical data from similar projec…" at bounding box center [292, 234] width 298 height 30
click at [143, 216] on input "d. Compare current performance indicators with historical data from similar pro…" at bounding box center [143, 213] width 0 height 6
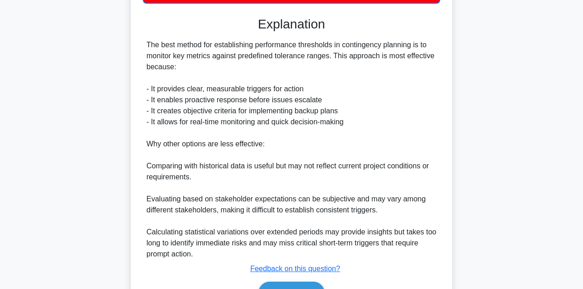
scroll to position [299, 0]
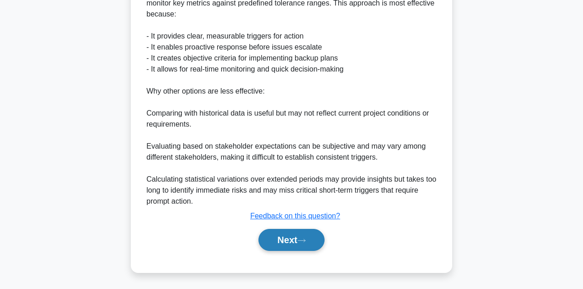
click at [292, 237] on button "Next" at bounding box center [292, 240] width 66 height 22
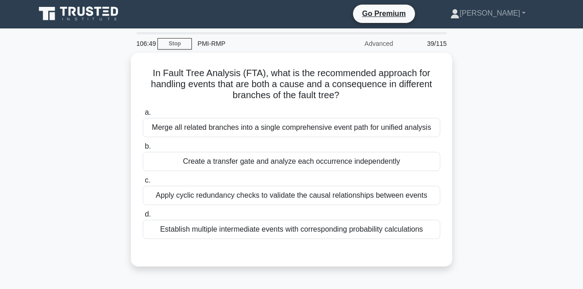
scroll to position [0, 0]
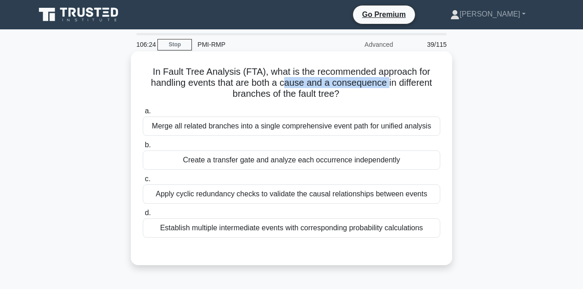
drag, startPoint x: 283, startPoint y: 84, endPoint x: 388, endPoint y: 86, distance: 104.3
click at [388, 86] on h5 "In Fault Tree Analysis (FTA), what is the recommended approach for handling eve…" at bounding box center [291, 83] width 299 height 34
click at [268, 235] on div "Establish multiple intermediate events with corresponding probability calculati…" at bounding box center [292, 228] width 298 height 19
click at [143, 216] on input "d. Establish multiple intermediate events with corresponding probability calcul…" at bounding box center [143, 213] width 0 height 6
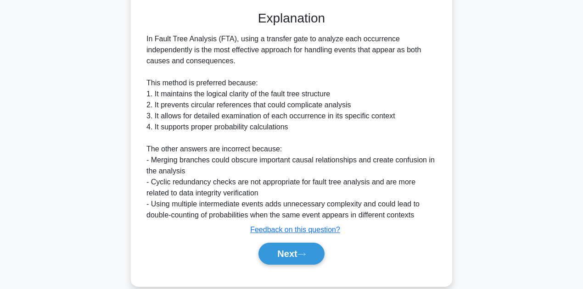
scroll to position [255, 0]
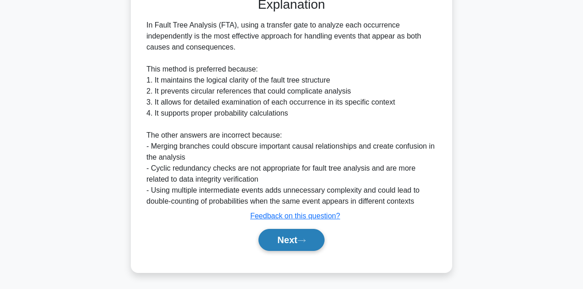
click at [304, 243] on button "Next" at bounding box center [292, 240] width 66 height 22
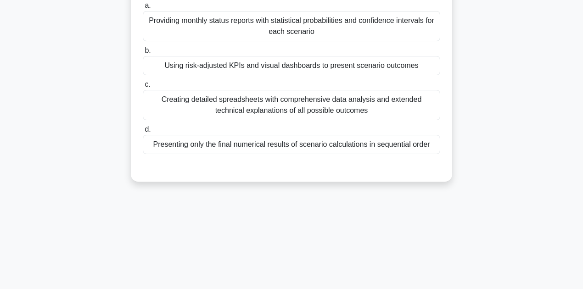
scroll to position [0, 0]
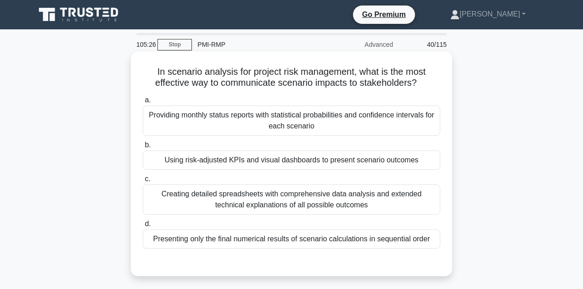
click at [264, 161] on div "Using risk-adjusted KPIs and visual dashboards to present scenario outcomes" at bounding box center [292, 160] width 298 height 19
click at [143, 148] on input "b. Using risk-adjusted KPIs and visual dashboards to present scenario outcomes" at bounding box center [143, 145] width 0 height 6
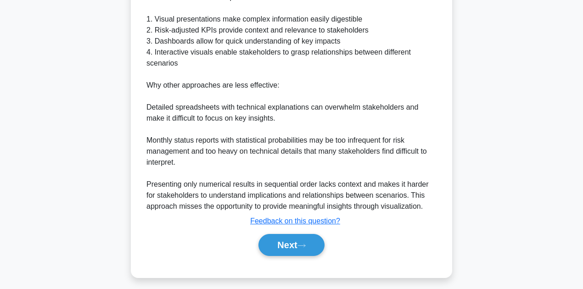
scroll to position [309, 0]
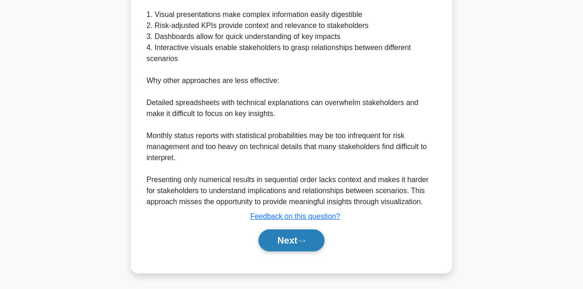
click at [286, 238] on button "Next" at bounding box center [292, 241] width 66 height 22
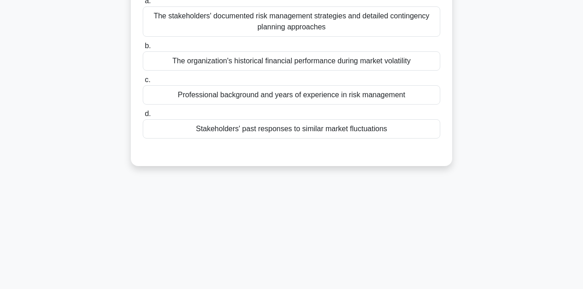
scroll to position [0, 0]
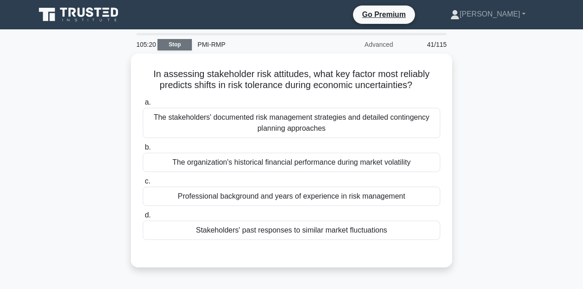
click at [174, 43] on link "Stop" at bounding box center [175, 44] width 34 height 11
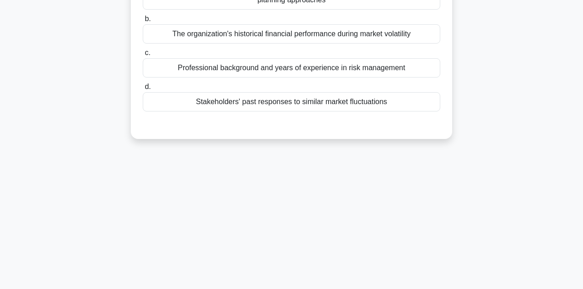
scroll to position [207, 0]
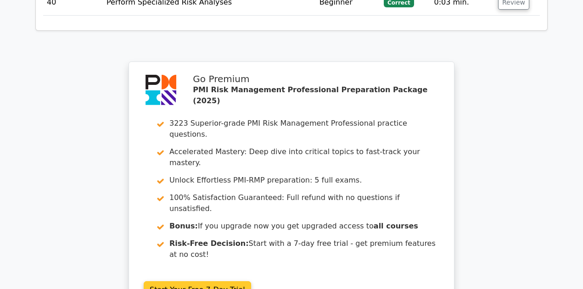
scroll to position [2694, 0]
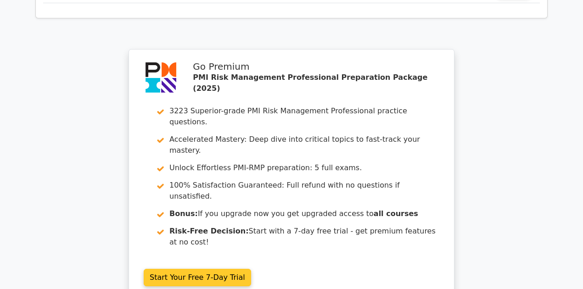
click at [192, 269] on link "Start Your Free 7-Day Trial" at bounding box center [197, 277] width 107 height 17
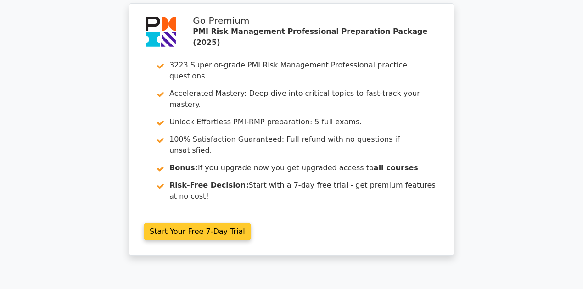
scroll to position [0, 0]
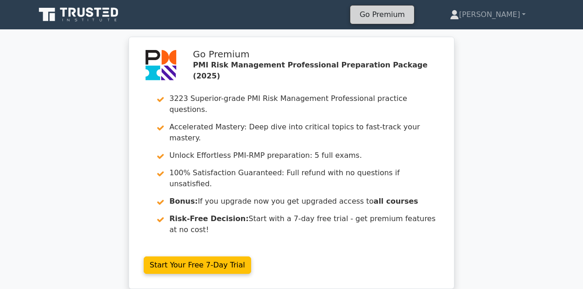
click at [392, 16] on link "Go Premium" at bounding box center [382, 14] width 56 height 12
click at [92, 8] on icon at bounding box center [89, 12] width 7 height 10
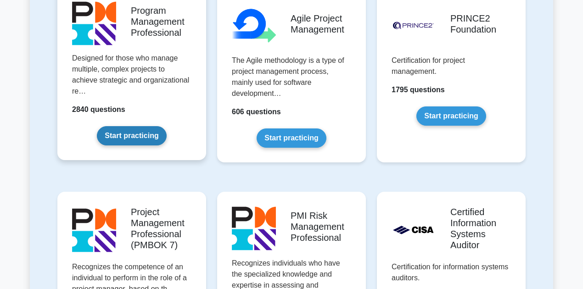
scroll to position [704, 0]
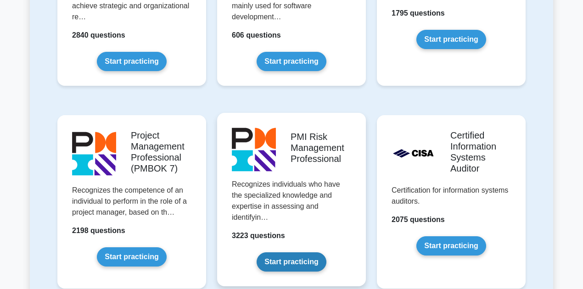
click at [286, 253] on link "Start practicing" at bounding box center [291, 262] width 69 height 19
